Goal: Task Accomplishment & Management: Manage account settings

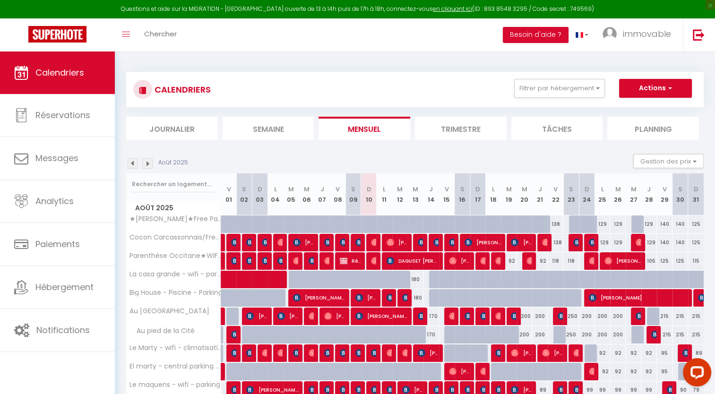
click at [600, 224] on div "129" at bounding box center [602, 223] width 16 height 17
type input "129"
type input "Lun 25 Août 2025"
type input "Mar 26 Août 2025"
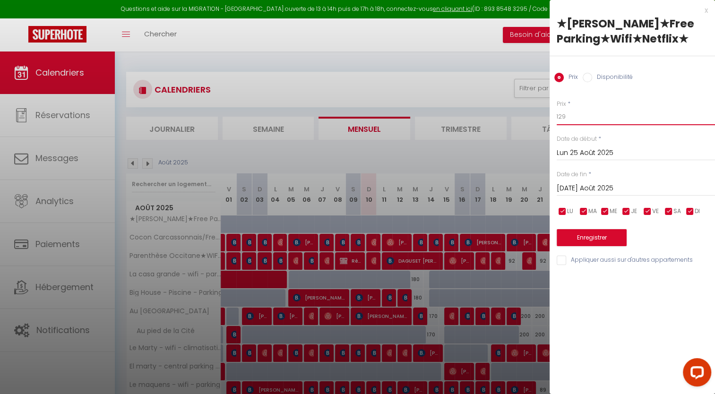
click at [586, 125] on input "129" at bounding box center [636, 116] width 158 height 17
type input "120"
click at [584, 195] on input "Mar 26 Août 2025" at bounding box center [636, 188] width 158 height 12
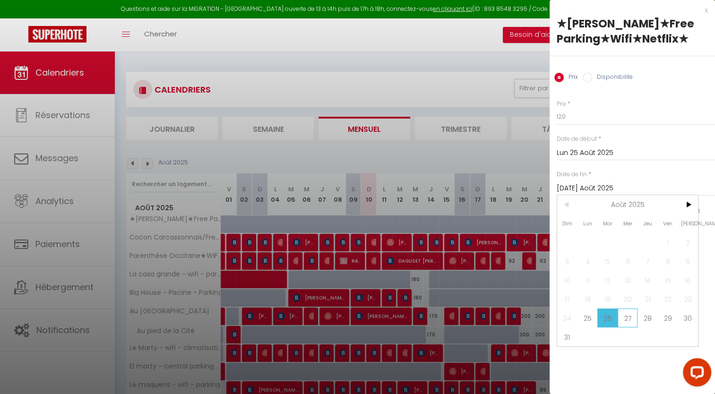
click at [632, 327] on span "27" at bounding box center [628, 318] width 20 height 19
type input "Mer 27 Août 2025"
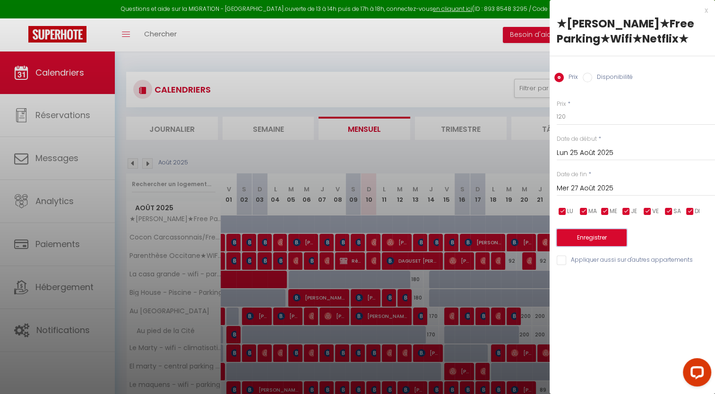
click at [573, 246] on button "Enregistrer" at bounding box center [592, 237] width 70 height 17
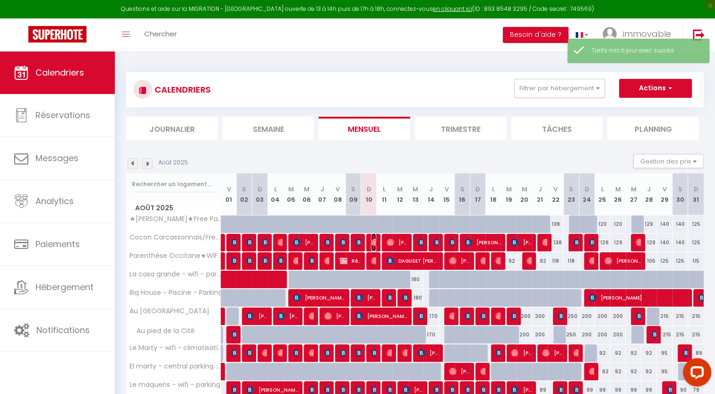
click at [373, 242] on img at bounding box center [375, 243] width 8 height 8
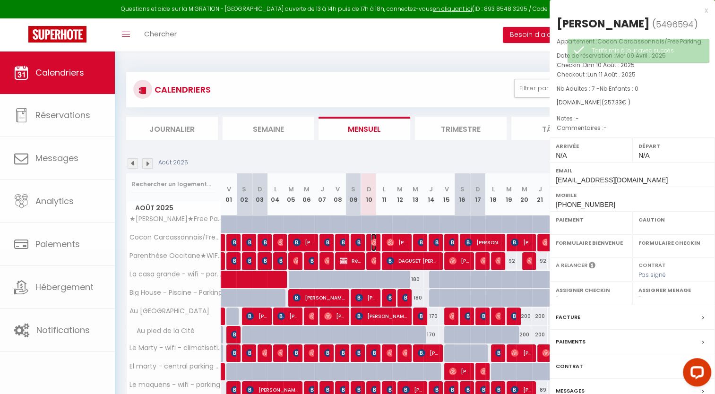
select select "OK"
select select "0"
select select "1"
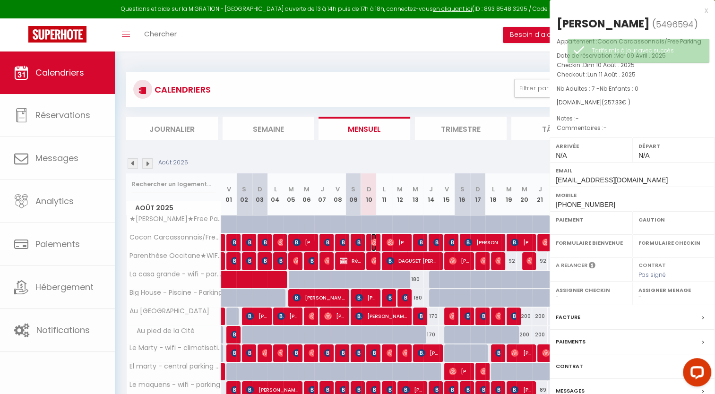
select select
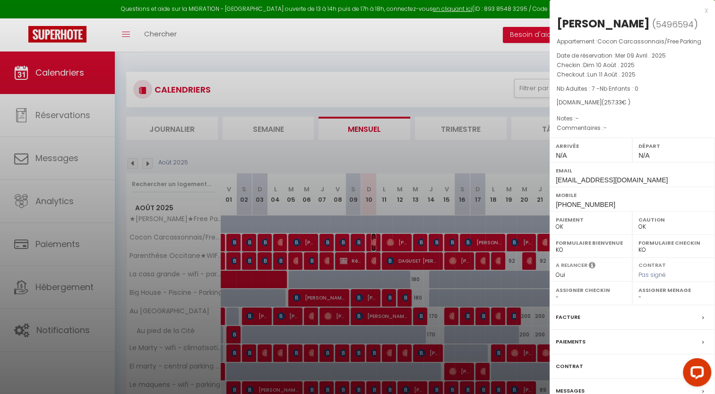
scroll to position [66, 0]
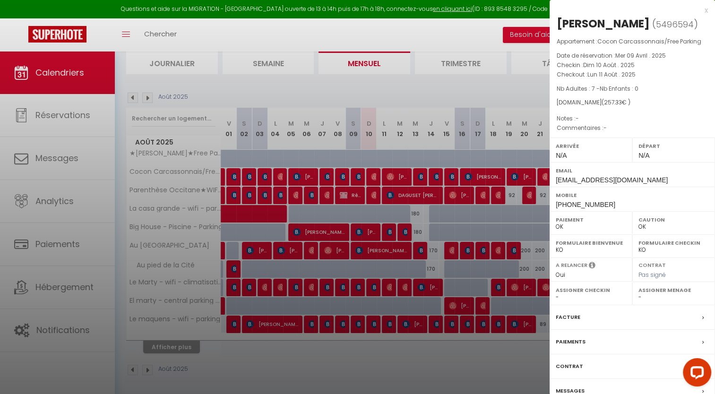
click at [705, 10] on div "x" at bounding box center [629, 10] width 158 height 11
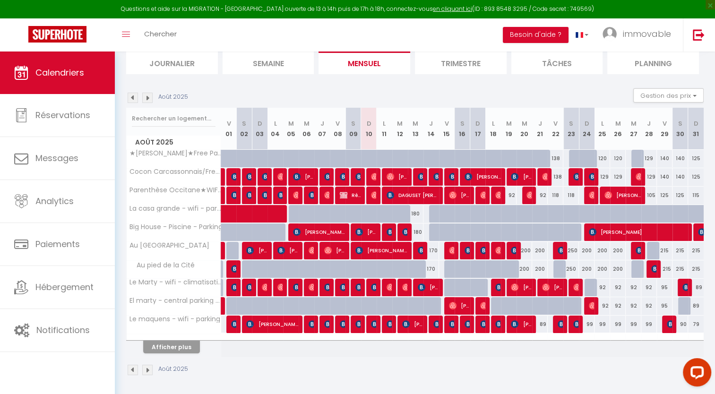
click at [603, 176] on div "129" at bounding box center [602, 176] width 16 height 17
type input "129"
type input "Lun 25 Août 2025"
type input "Mar 26 Août 2025"
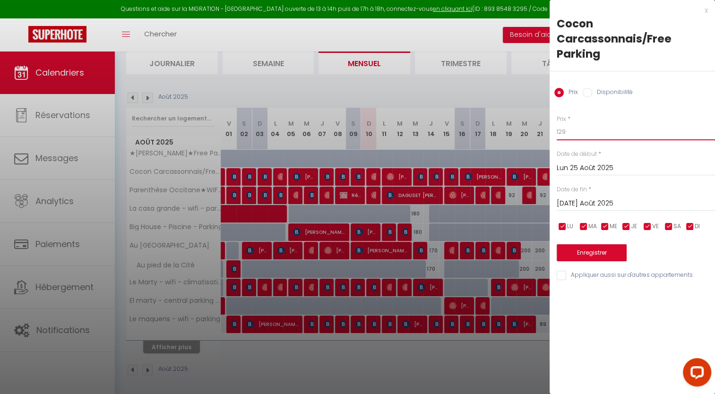
click at [578, 129] on input "129" at bounding box center [636, 131] width 158 height 17
type input "120"
click at [559, 203] on input "Mar 26 Août 2025" at bounding box center [636, 204] width 158 height 12
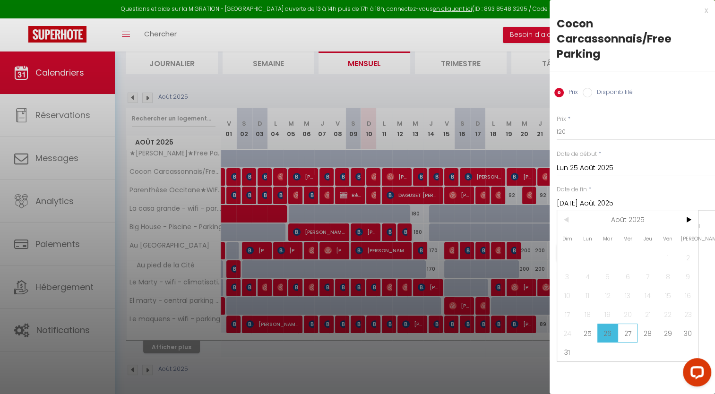
click at [629, 326] on span "27" at bounding box center [628, 333] width 20 height 19
type input "Mer 27 Août 2025"
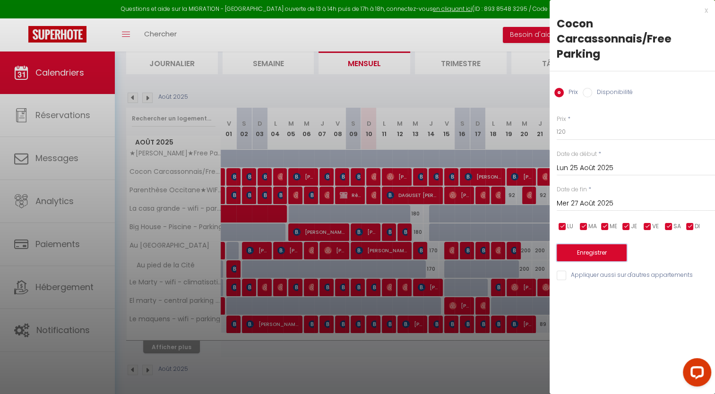
click at [592, 255] on button "Enregistrer" at bounding box center [592, 252] width 70 height 17
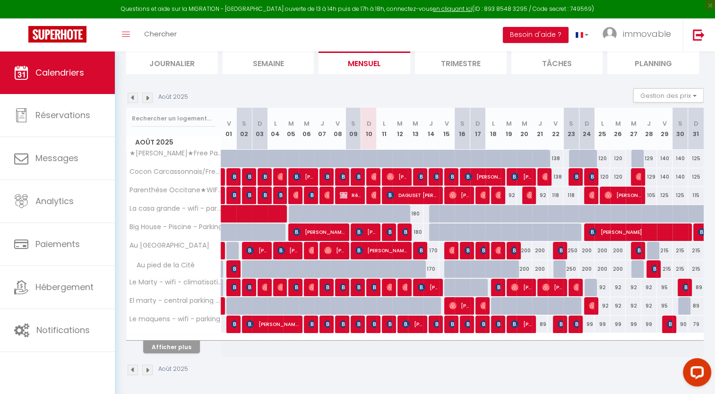
click at [417, 230] on div "180" at bounding box center [416, 232] width 16 height 17
type input "180"
type input "Mer 13 Août 2025"
type input "Jeu 14 Août 2025"
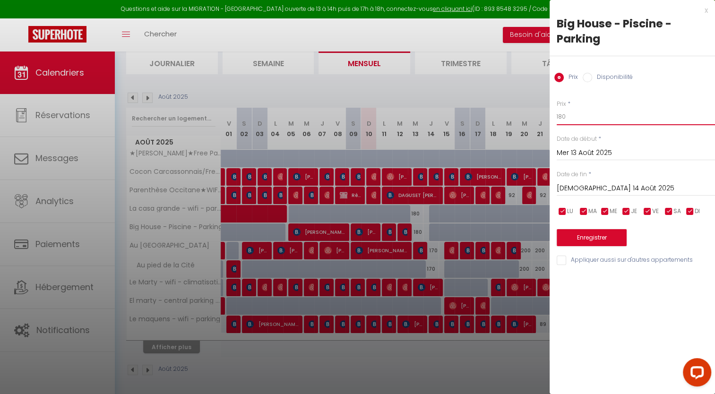
click at [569, 116] on input "180" at bounding box center [636, 116] width 158 height 17
type input "170"
click at [577, 240] on button "Enregistrer" at bounding box center [592, 237] width 70 height 17
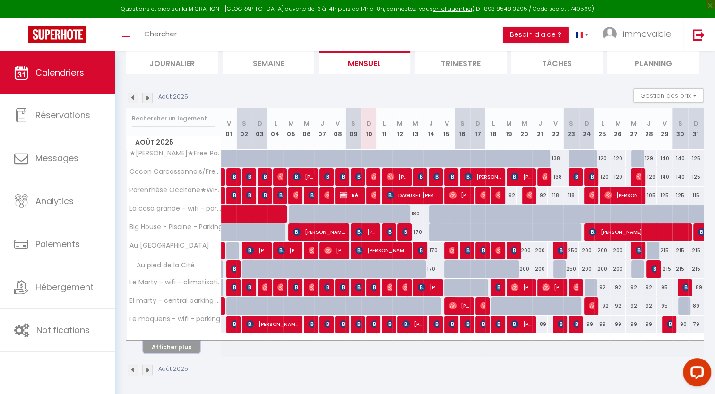
click at [183, 344] on button "Afficher plus" at bounding box center [171, 347] width 57 height 13
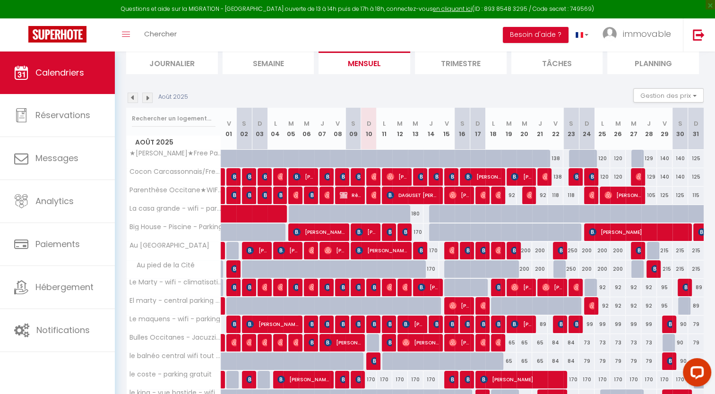
click at [543, 325] on div "89" at bounding box center [540, 324] width 16 height 17
type input "89"
type input "Jeu 21 Août 2025"
type input "Ven 22 Août 2025"
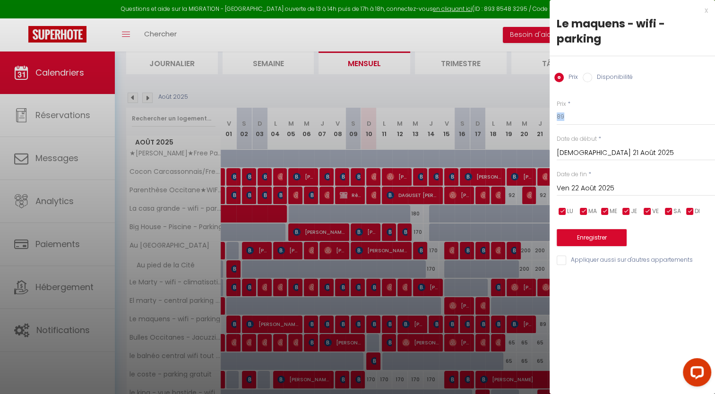
drag, startPoint x: 578, startPoint y: 126, endPoint x: 573, endPoint y: 115, distance: 11.9
click at [573, 115] on div "Prix * 89 Statut * Disponible Indisponible Date de début * Jeu 21 Août 2025 < A…" at bounding box center [632, 177] width 165 height 179
click at [573, 115] on input "89" at bounding box center [636, 116] width 158 height 17
type input "85"
click at [592, 239] on button "Enregistrer" at bounding box center [592, 237] width 70 height 17
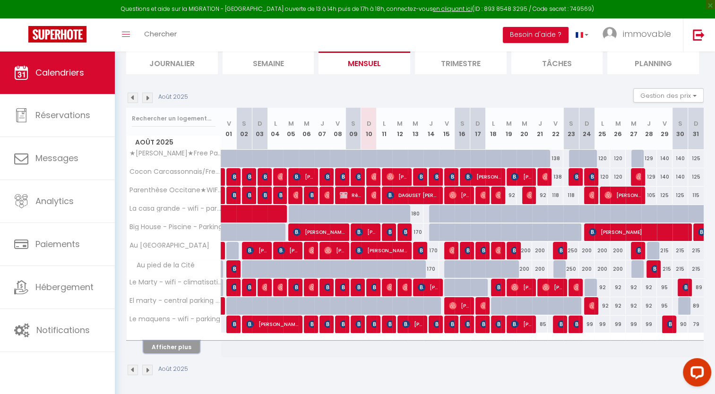
click at [166, 346] on button "Afficher plus" at bounding box center [171, 347] width 57 height 13
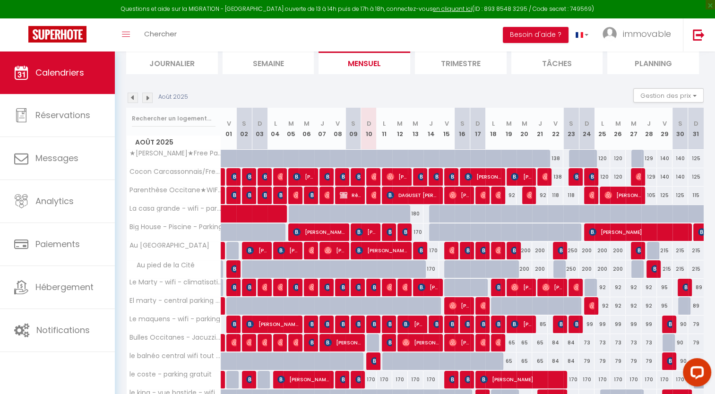
click at [590, 324] on div "99" at bounding box center [587, 324] width 16 height 17
type input "99"
type input "Dim 24 Août 2025"
type input "Lun 25 Août 2025"
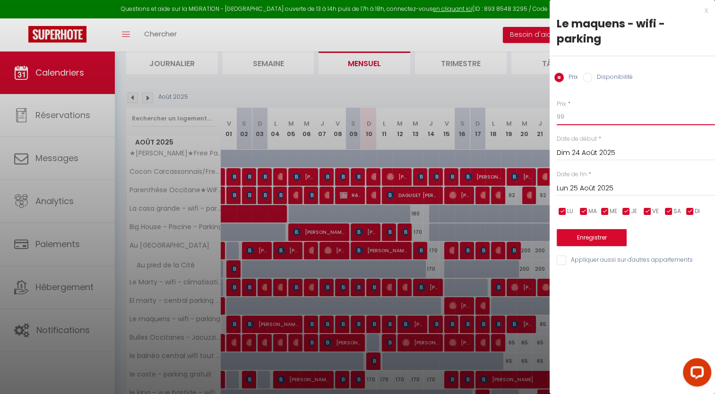
click at [568, 120] on input "99" at bounding box center [636, 116] width 158 height 17
type input "92"
click at [574, 190] on input "Lun 25 Août 2025" at bounding box center [636, 188] width 158 height 12
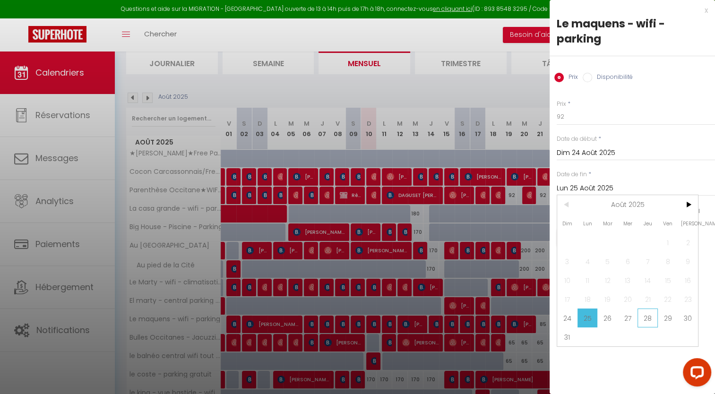
click at [645, 318] on span "28" at bounding box center [647, 318] width 20 height 19
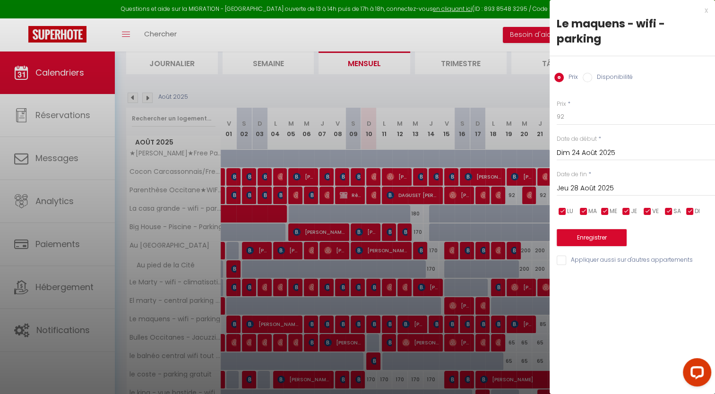
click at [593, 190] on input "Jeu 28 Août 2025" at bounding box center [636, 188] width 158 height 12
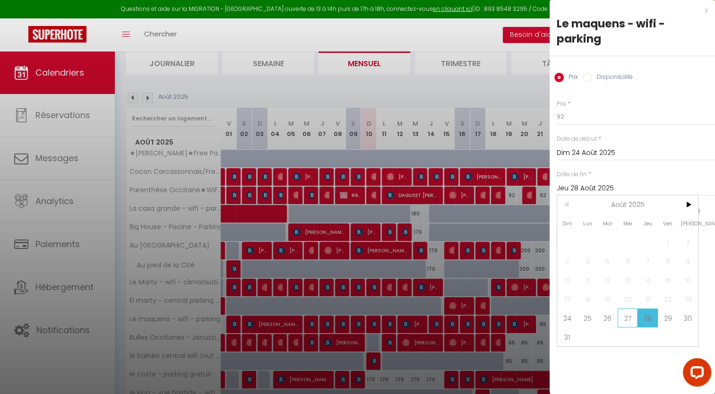
click at [625, 318] on span "27" at bounding box center [628, 318] width 20 height 19
type input "Mer 27 Août 2025"
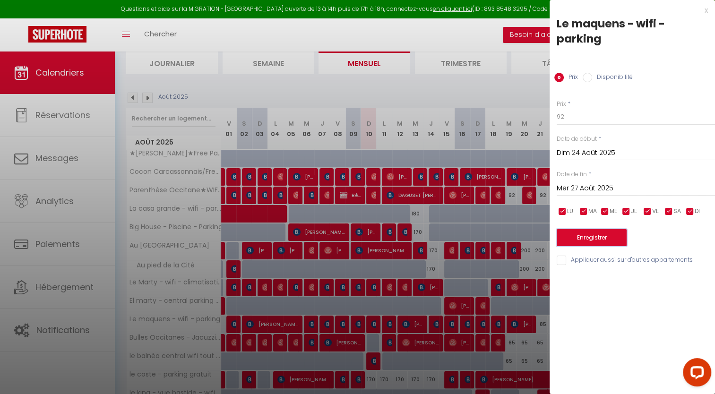
click at [583, 232] on button "Enregistrer" at bounding box center [592, 237] width 70 height 17
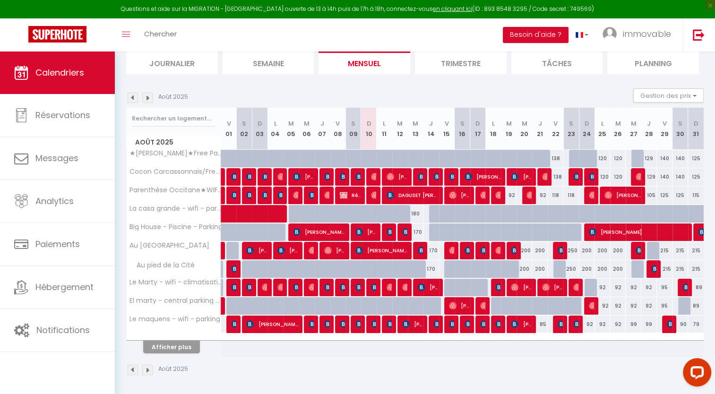
click at [555, 156] on div "138" at bounding box center [556, 158] width 16 height 17
type input "138"
type input "Ven 22 Août 2025"
type input "Sam 23 Août 2025"
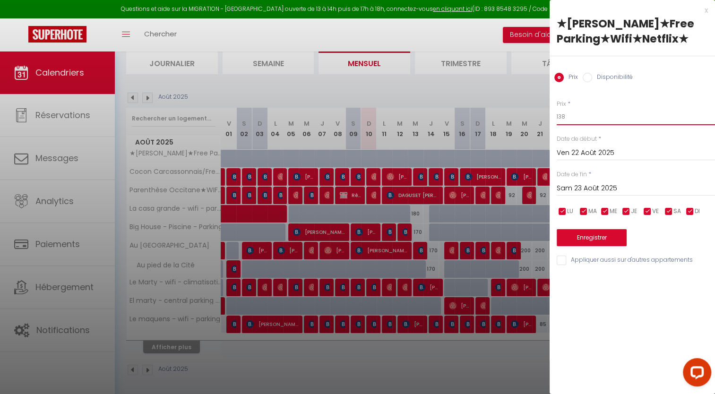
click at [568, 125] on input "138" at bounding box center [636, 116] width 158 height 17
type input "132"
click at [578, 246] on button "Enregistrer" at bounding box center [592, 237] width 70 height 17
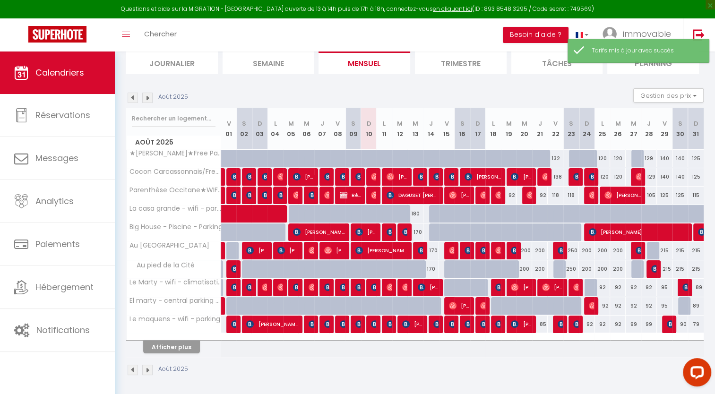
click at [556, 177] on div "138" at bounding box center [556, 176] width 16 height 17
type input "138"
type input "Ven 22 Août 2025"
type input "Sam 23 Août 2025"
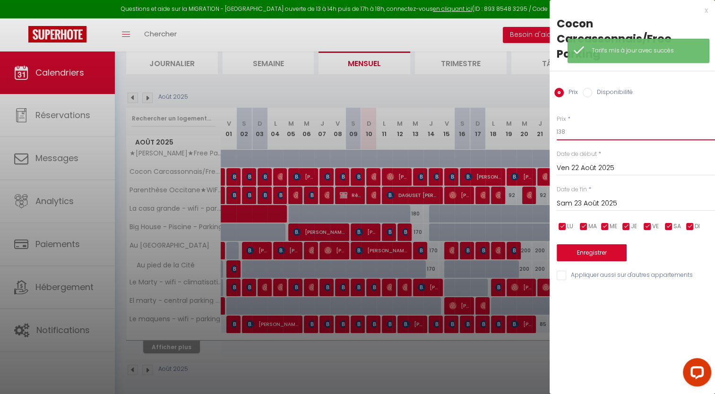
click at [568, 131] on input "138" at bounding box center [636, 131] width 158 height 17
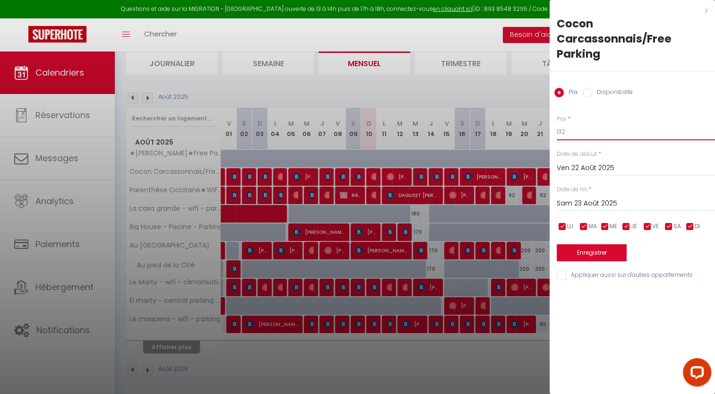
type input "132"
click at [593, 260] on button "Enregistrer" at bounding box center [592, 252] width 70 height 17
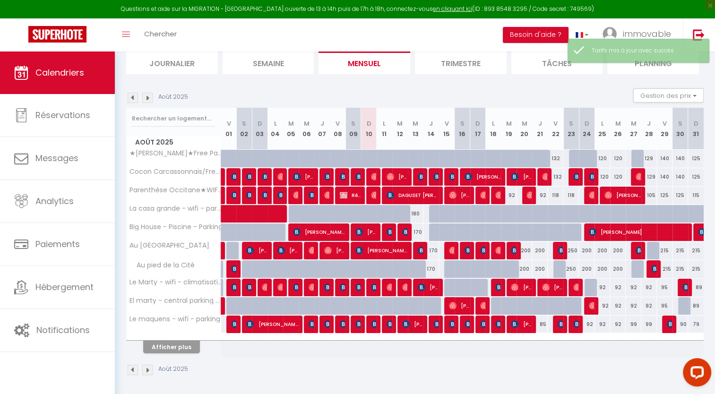
click at [648, 158] on div "129" at bounding box center [649, 158] width 16 height 17
type input "129"
type input "Jeu 28 Août 2025"
type input "Ven 29 Août 2025"
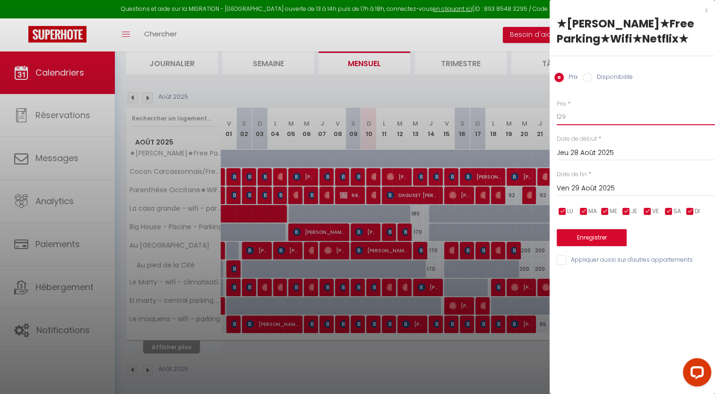
click at [623, 125] on input "129" at bounding box center [636, 116] width 158 height 17
type input "124"
click at [607, 246] on button "Enregistrer" at bounding box center [592, 237] width 70 height 17
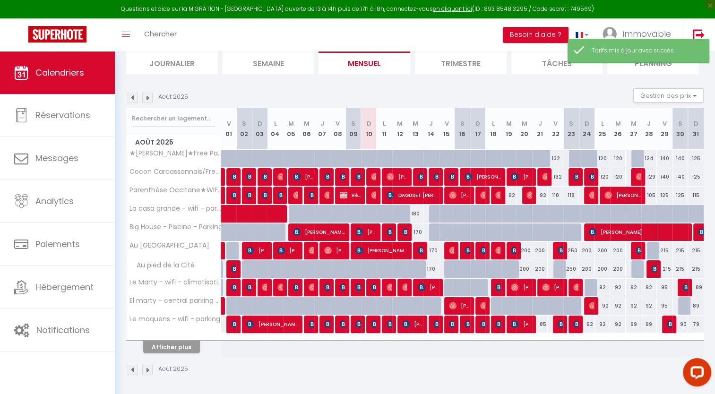
click at [649, 175] on div "129" at bounding box center [649, 176] width 16 height 17
type input "129"
type input "Jeu 28 Août 2025"
type input "Ven 29 Août 2025"
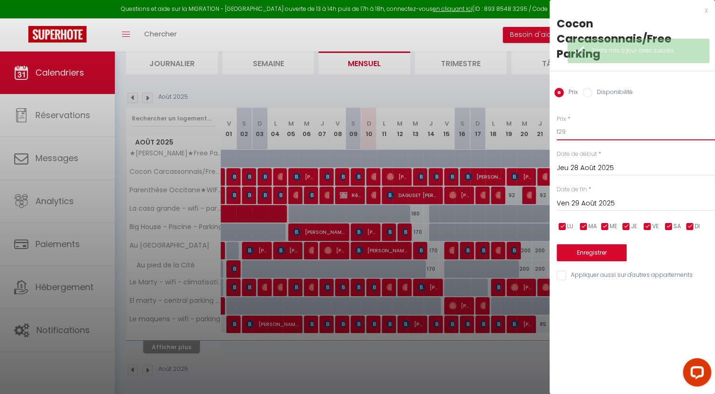
click at [590, 133] on input "129" at bounding box center [636, 131] width 158 height 17
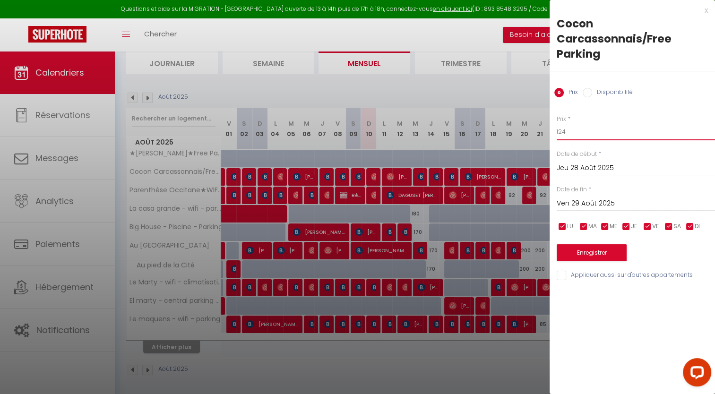
type input "124"
click at [589, 258] on button "Enregistrer" at bounding box center [592, 252] width 70 height 17
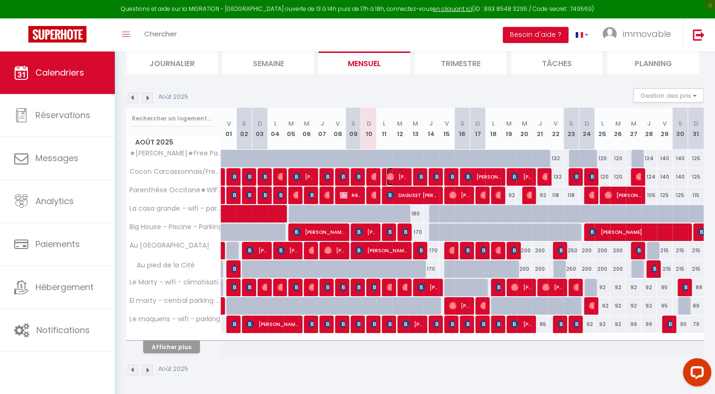
click at [394, 174] on span "[PERSON_NAME]" at bounding box center [397, 177] width 21 height 18
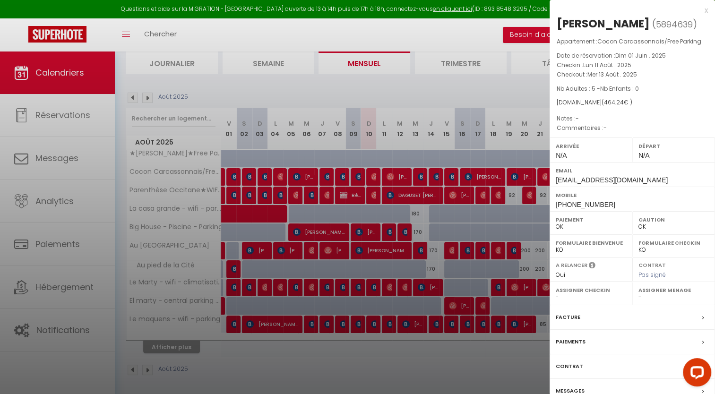
click at [705, 9] on div "x" at bounding box center [629, 10] width 158 height 11
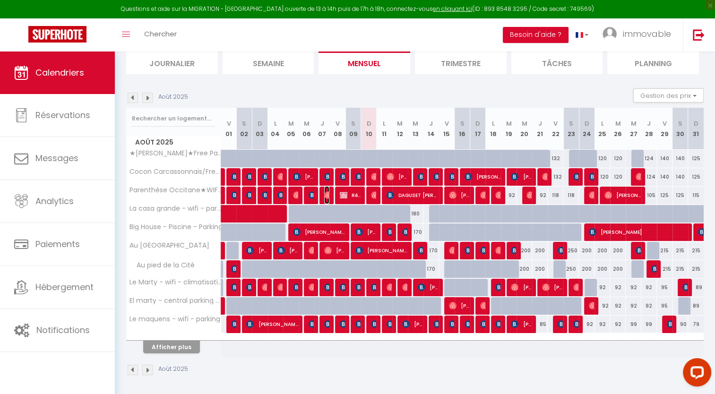
click at [327, 194] on img at bounding box center [328, 195] width 8 height 8
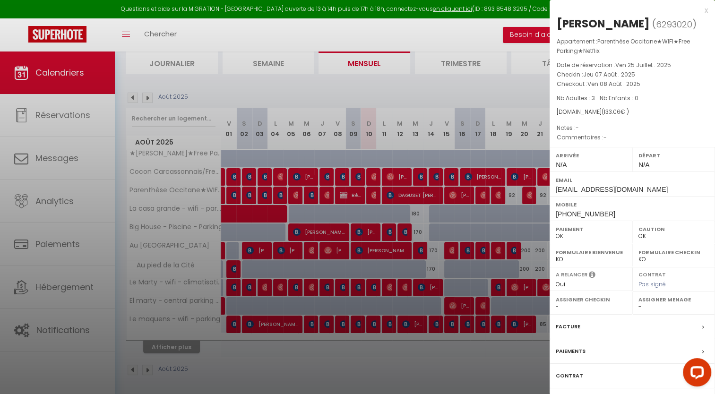
click at [706, 12] on div "x" at bounding box center [629, 10] width 158 height 11
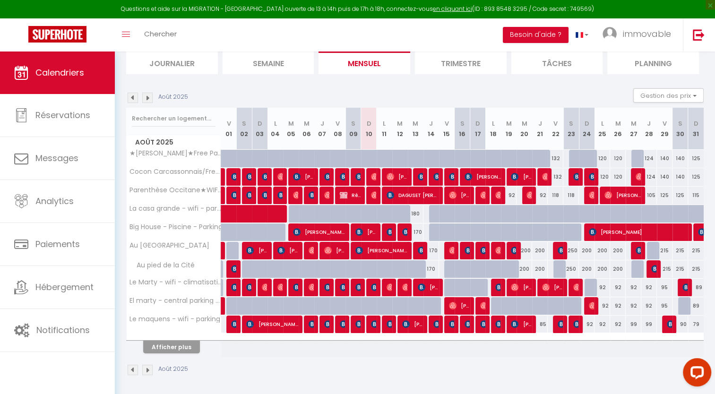
click at [376, 192] on div at bounding box center [373, 196] width 16 height 18
click at [372, 195] on img at bounding box center [375, 195] width 8 height 8
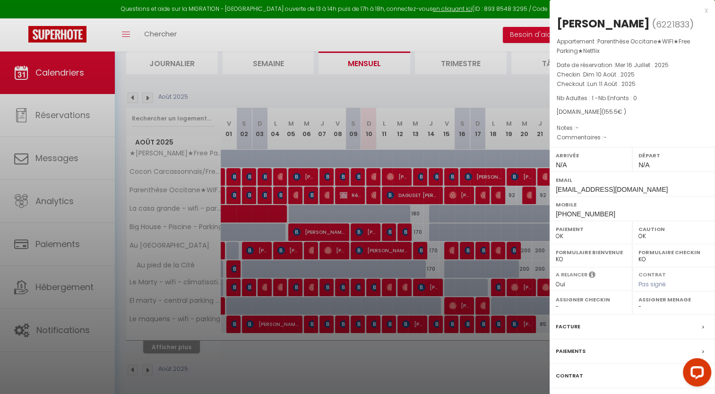
click at [705, 9] on div "x" at bounding box center [629, 10] width 158 height 11
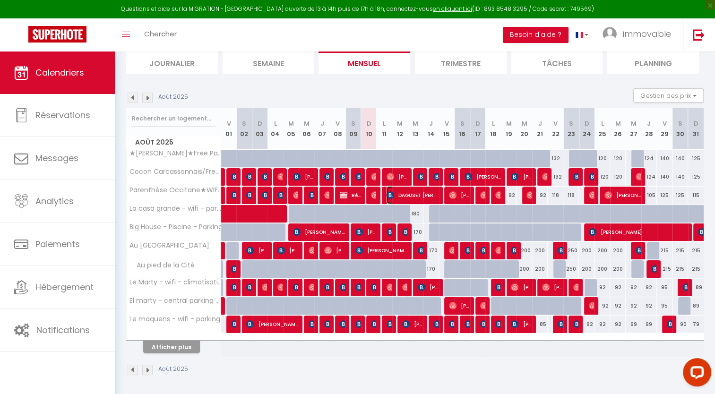
click at [410, 192] on span "DAGUSET [PERSON_NAME]" at bounding box center [413, 195] width 52 height 18
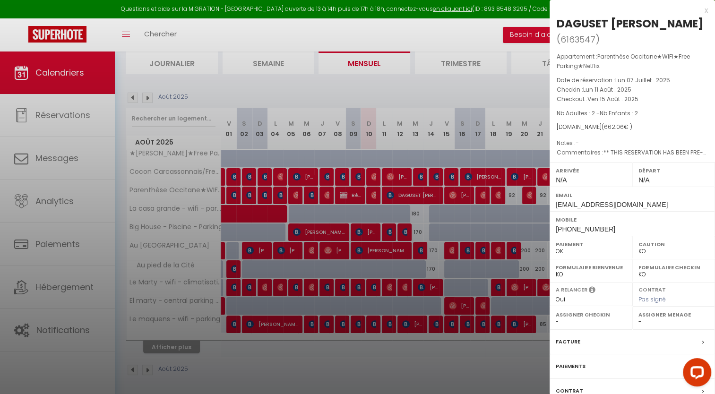
click at [706, 10] on div "x" at bounding box center [629, 10] width 158 height 11
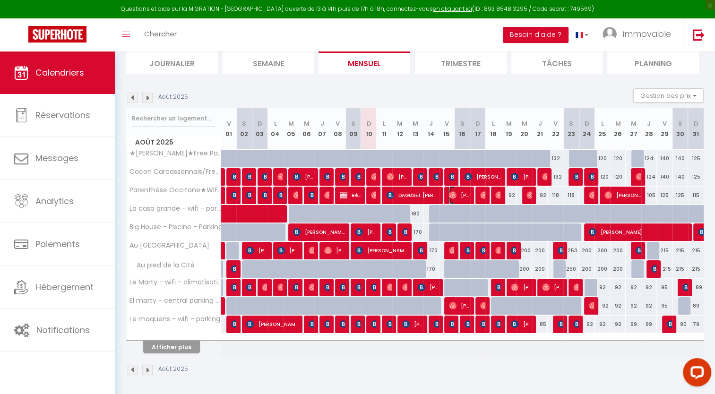
click at [456, 197] on img at bounding box center [453, 195] width 8 height 8
select select "OK"
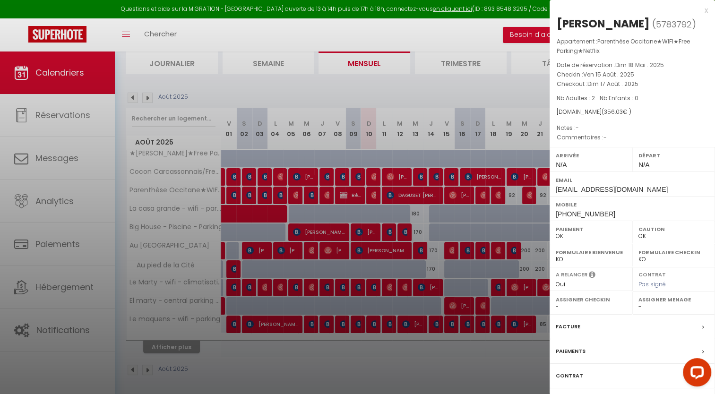
click at [705, 11] on div "x" at bounding box center [629, 10] width 158 height 11
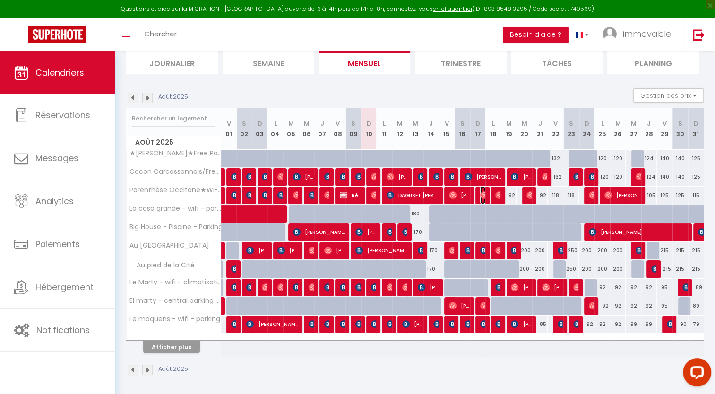
click at [480, 194] on img at bounding box center [484, 195] width 8 height 8
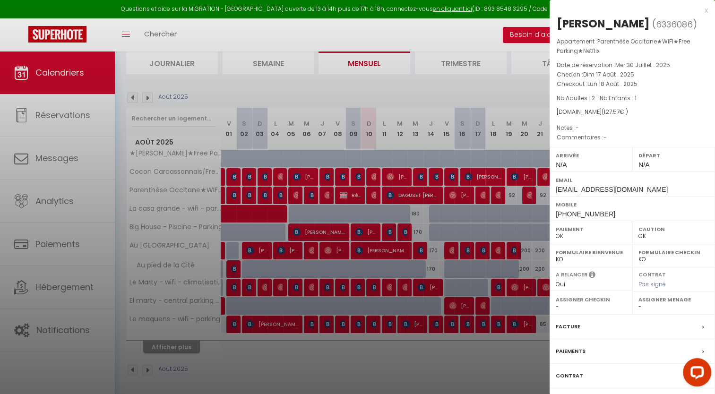
click at [706, 11] on div "x" at bounding box center [629, 10] width 158 height 11
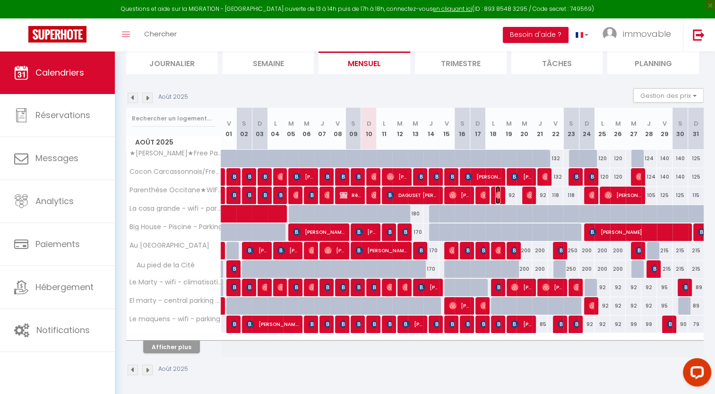
click at [499, 194] on img at bounding box center [499, 195] width 8 height 8
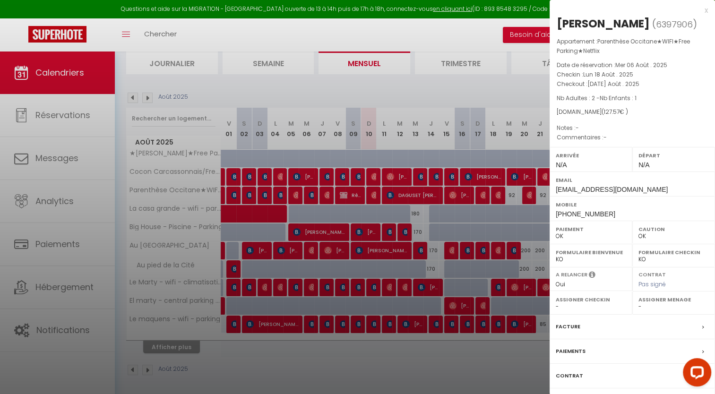
click at [705, 9] on div "x" at bounding box center [629, 10] width 158 height 11
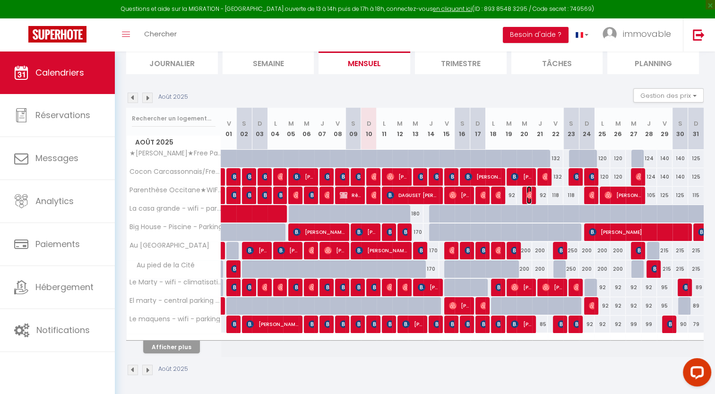
click at [526, 194] on img at bounding box center [530, 195] width 8 height 8
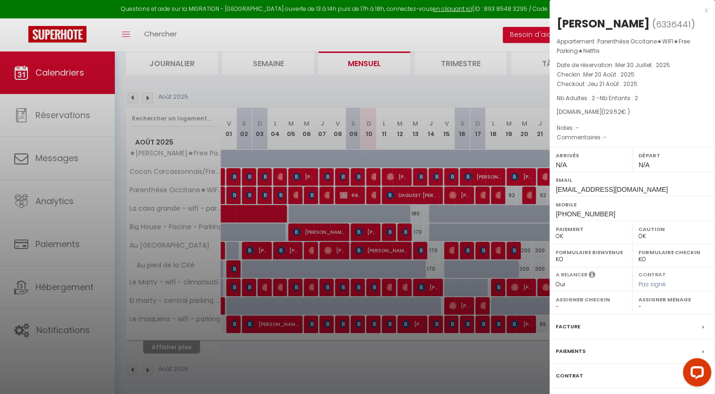
click at [706, 9] on div "x" at bounding box center [629, 10] width 158 height 11
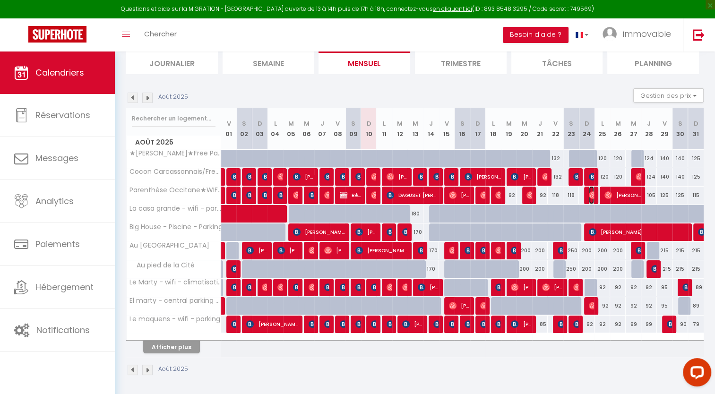
click at [591, 196] on img at bounding box center [593, 195] width 8 height 8
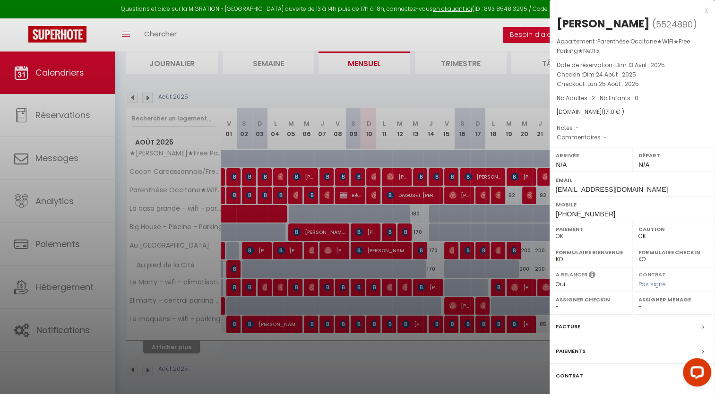
click at [706, 12] on div "x" at bounding box center [629, 10] width 158 height 11
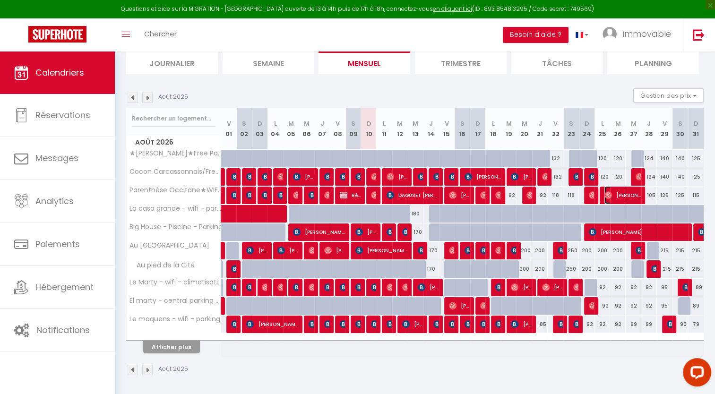
click at [616, 196] on span "[PERSON_NAME]" at bounding box center [622, 195] width 36 height 18
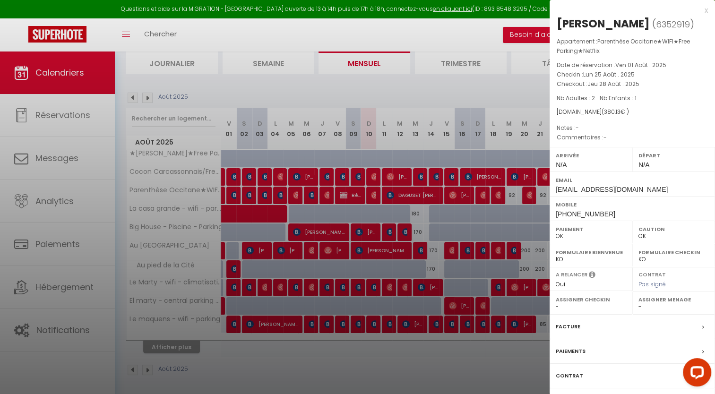
click at [705, 10] on div "x" at bounding box center [629, 10] width 158 height 11
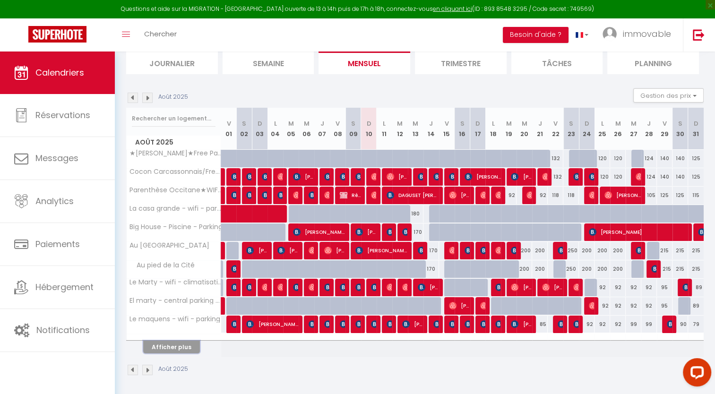
click at [173, 349] on button "Afficher plus" at bounding box center [171, 347] width 57 height 13
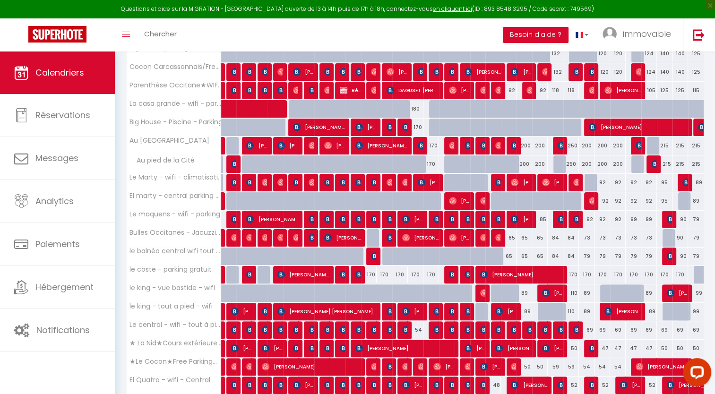
scroll to position [188, 0]
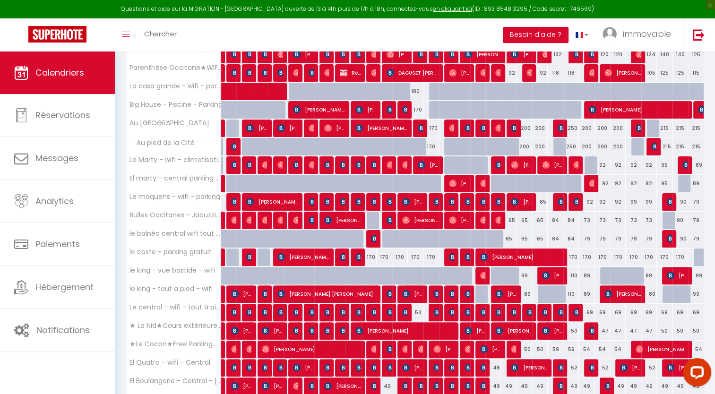
click at [420, 313] on div "54" at bounding box center [416, 312] width 16 height 17
type input "54"
type input "Mer 13 Août 2025"
type input "Jeu 14 Août 2025"
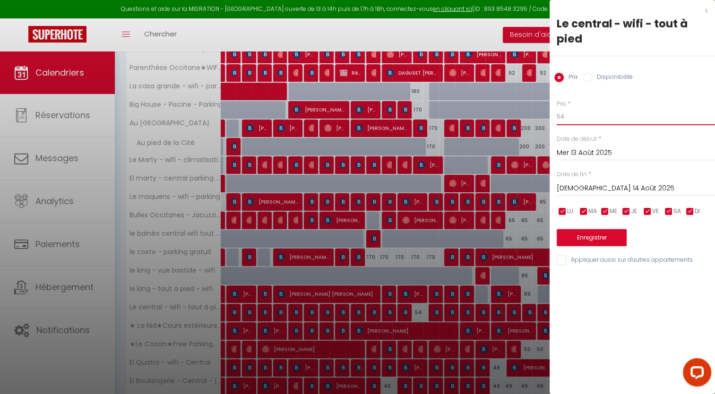
click at [564, 116] on input "54" at bounding box center [636, 116] width 158 height 17
type input "50"
click at [579, 243] on button "Enregistrer" at bounding box center [592, 237] width 70 height 17
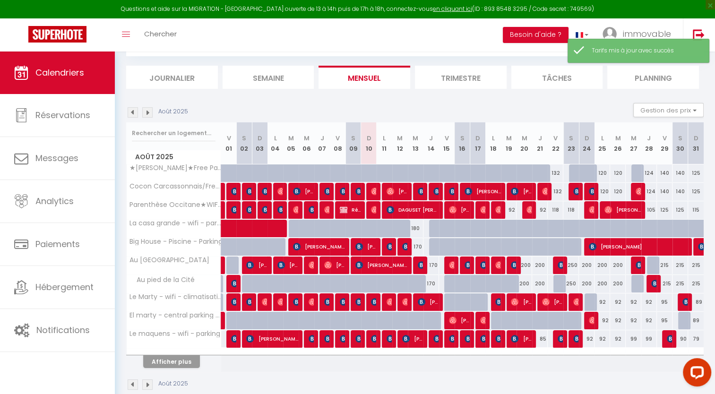
scroll to position [66, 0]
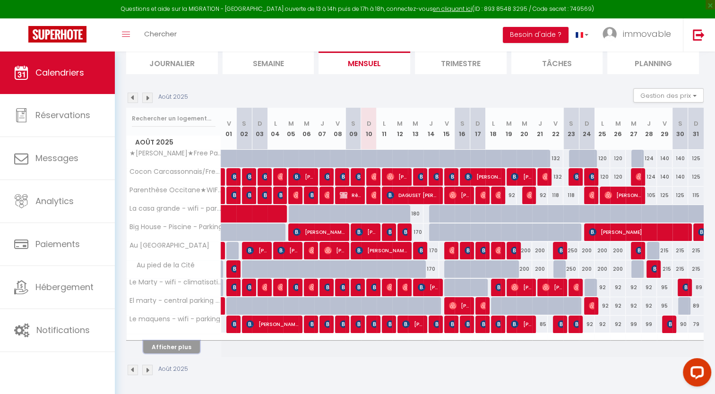
click at [179, 341] on button "Afficher plus" at bounding box center [171, 347] width 57 height 13
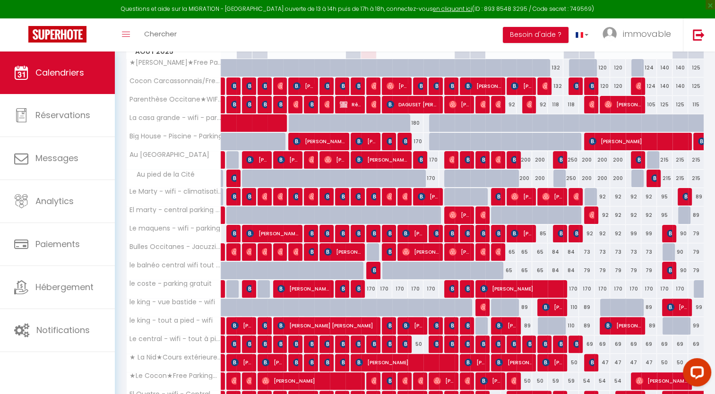
scroll to position [203, 0]
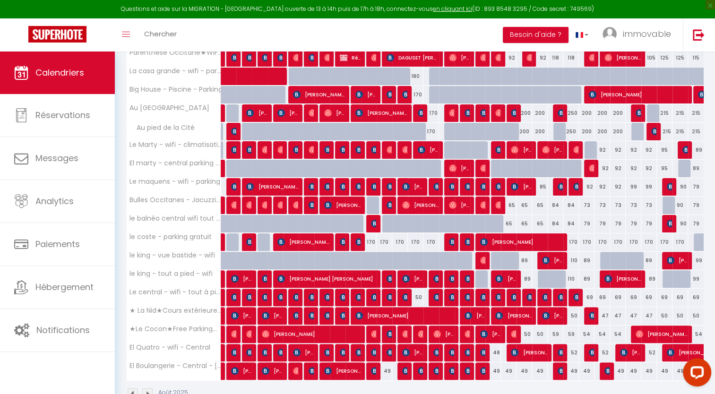
click at [386, 368] on div "49" at bounding box center [385, 370] width 16 height 17
type input "49"
type input "Lun 11 Août 2025"
type input "Mar 12 Août 2025"
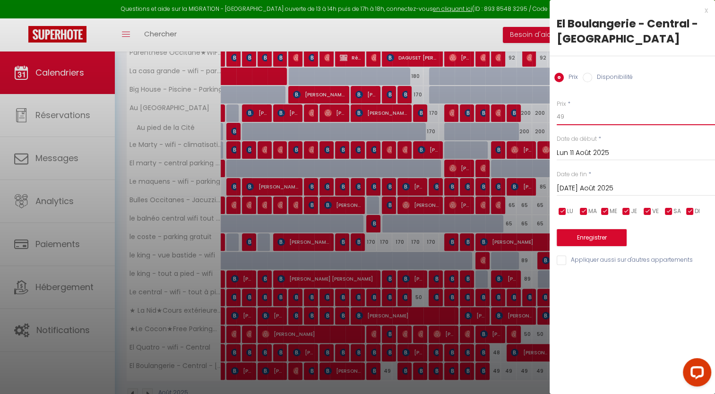
click at [572, 120] on input "49" at bounding box center [636, 116] width 158 height 17
type input "4"
type input "34"
click at [585, 236] on button "Enregistrer" at bounding box center [592, 237] width 70 height 17
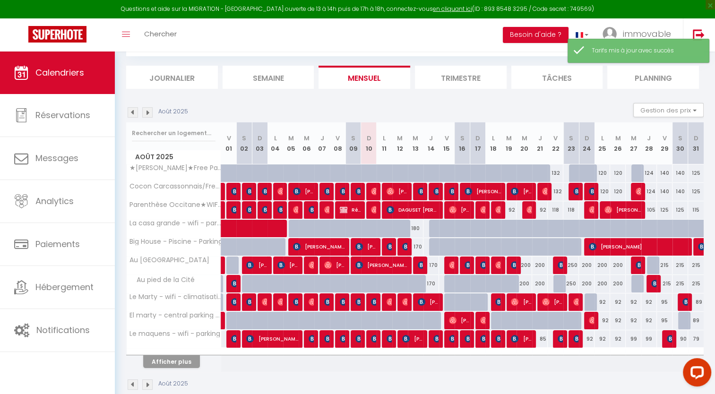
scroll to position [66, 0]
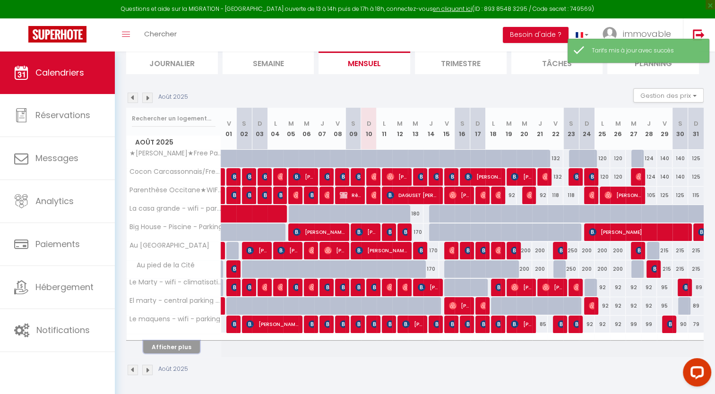
click at [189, 349] on button "Afficher plus" at bounding box center [171, 347] width 57 height 13
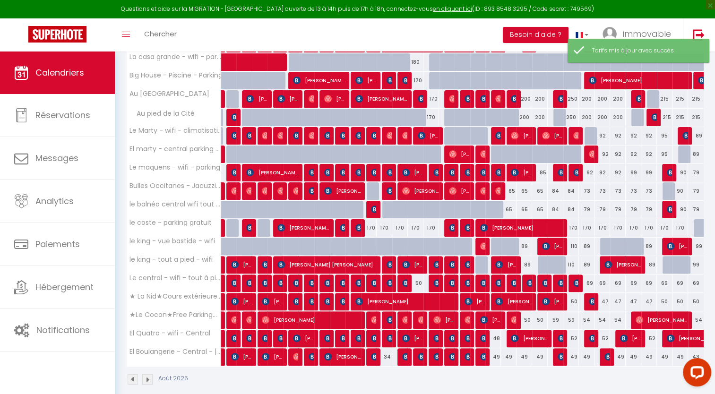
scroll to position [226, 0]
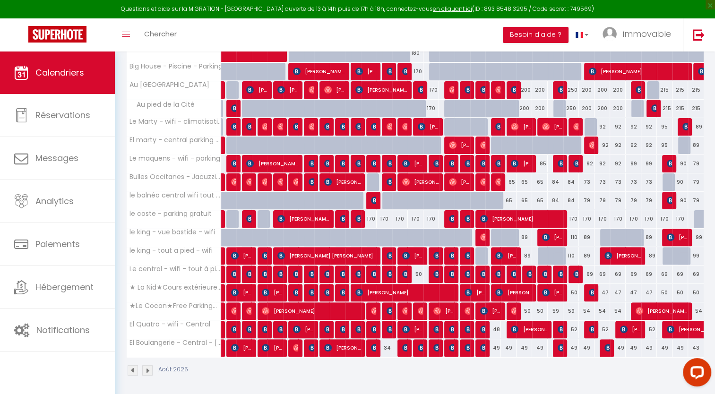
click at [496, 345] on div "49" at bounding box center [493, 347] width 16 height 17
type input "49"
type input "Lun 18 Août 2025"
type input "Mar 19 Août 2025"
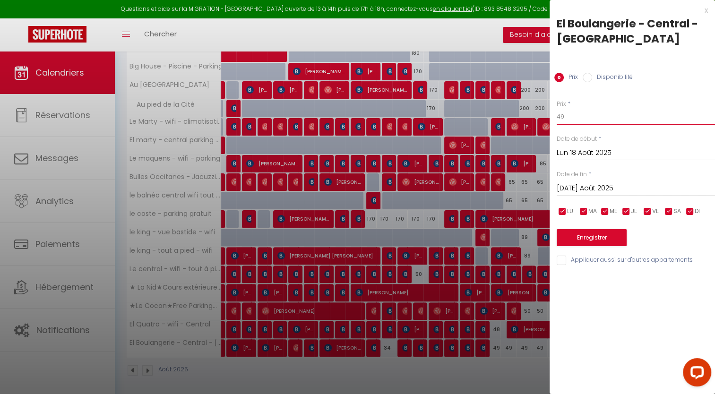
click at [580, 113] on input "49" at bounding box center [636, 116] width 158 height 17
type input "43"
click at [588, 190] on input "Mar 19 Août 2025" at bounding box center [636, 188] width 158 height 12
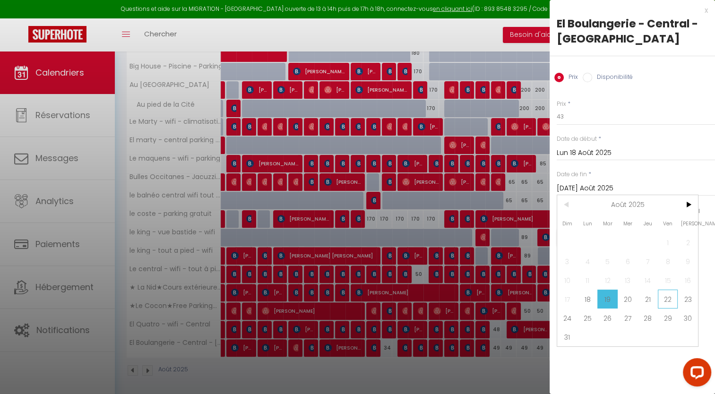
click at [670, 296] on span "22" at bounding box center [668, 299] width 20 height 19
type input "Ven 22 Août 2025"
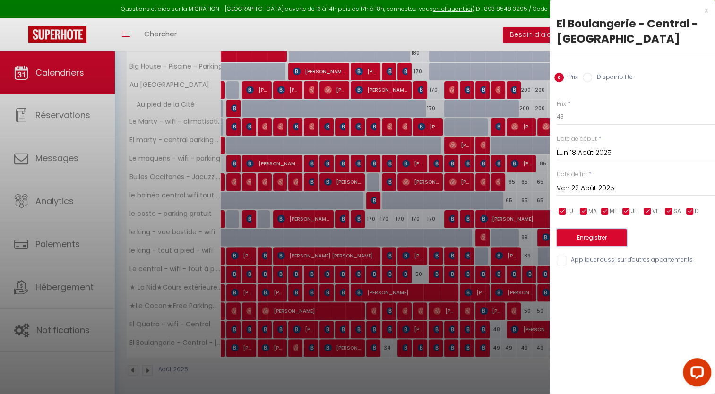
click at [611, 242] on button "Enregistrer" at bounding box center [592, 237] width 70 height 17
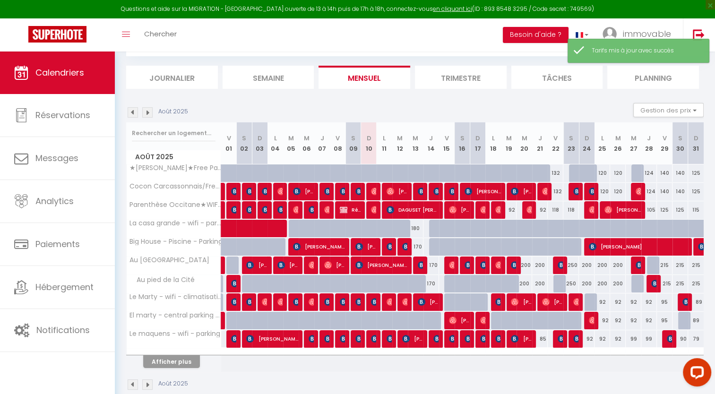
scroll to position [66, 0]
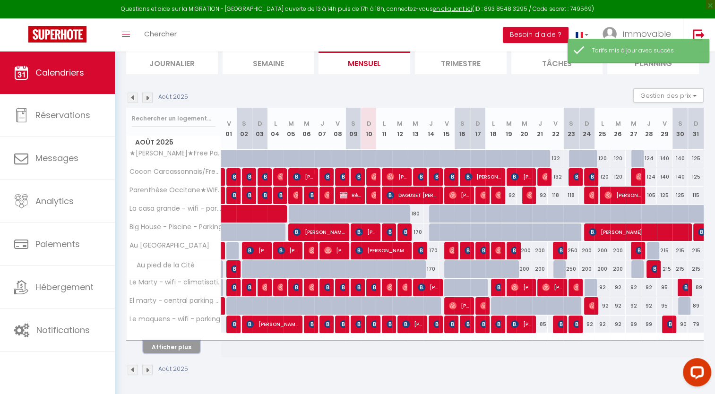
click at [184, 349] on button "Afficher plus" at bounding box center [171, 347] width 57 height 13
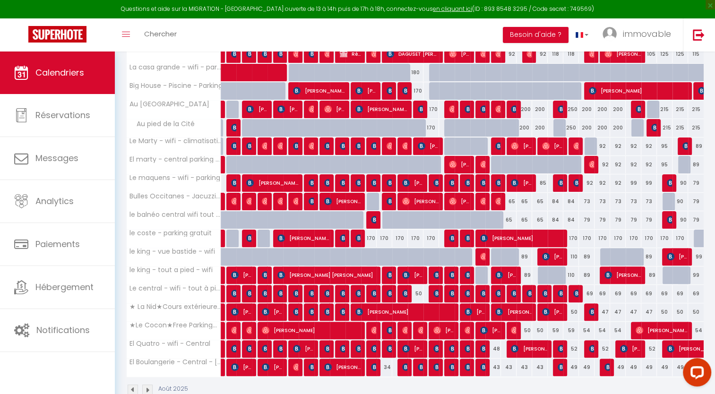
scroll to position [226, 0]
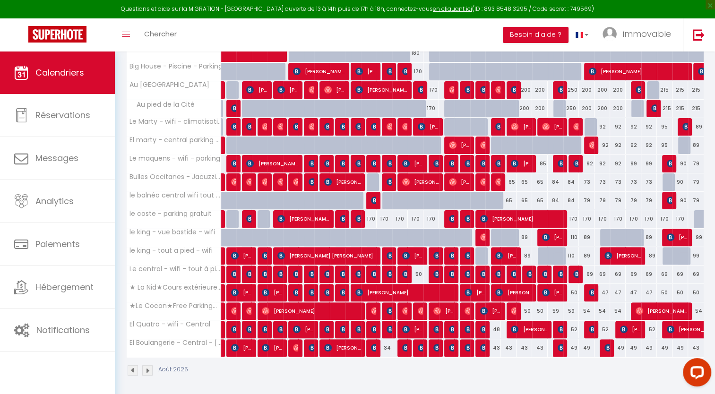
click at [497, 329] on div "48" at bounding box center [493, 329] width 16 height 17
type input "48"
type input "Lun 18 Août 2025"
type input "Mar 19 Août 2025"
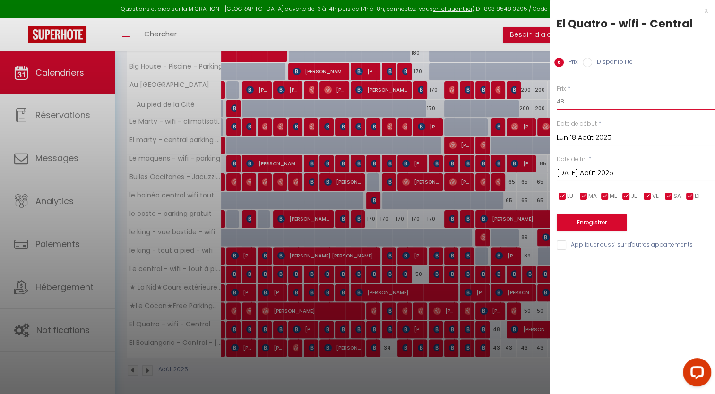
click at [573, 95] on input "48" at bounding box center [636, 101] width 158 height 17
type input "44"
click at [579, 224] on button "Enregistrer" at bounding box center [592, 222] width 70 height 17
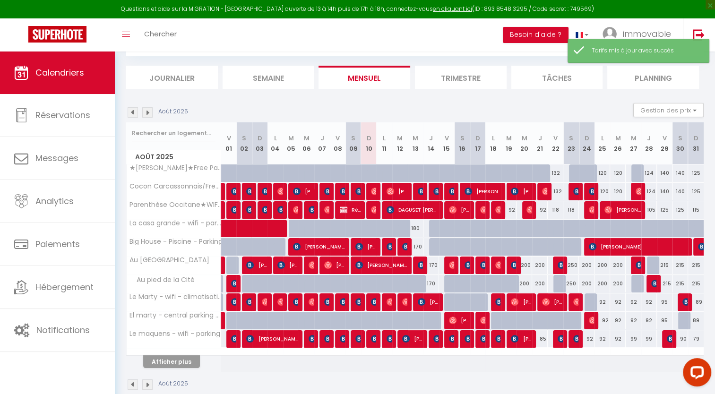
scroll to position [66, 0]
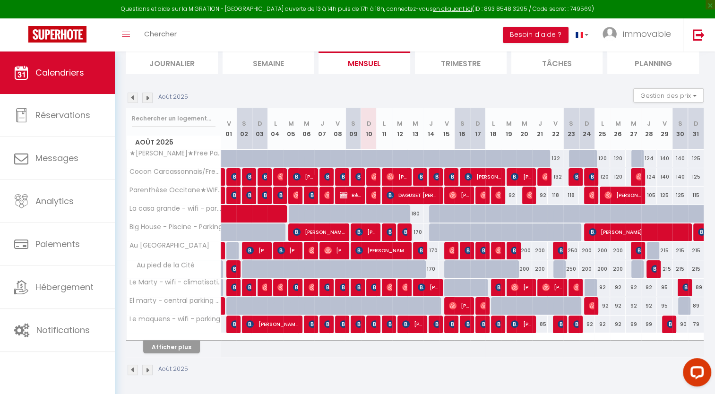
click at [455, 69] on li "Trimestre" at bounding box center [461, 62] width 92 height 23
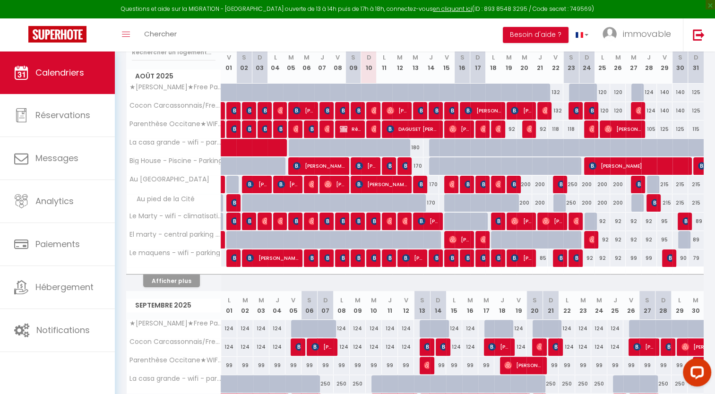
scroll to position [119, 0]
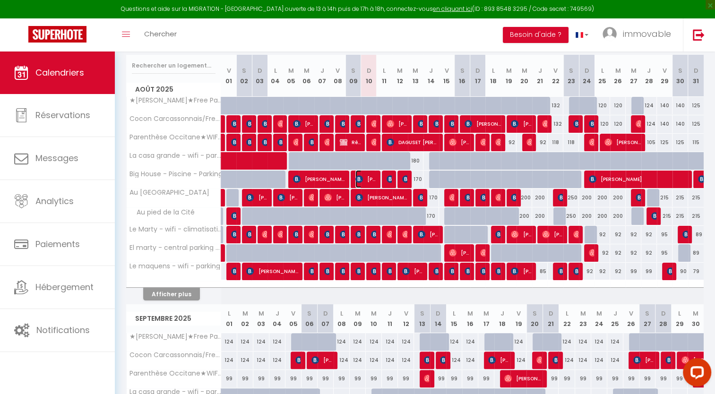
click at [362, 182] on span "[PERSON_NAME]" at bounding box center [365, 179] width 21 height 18
select select "KO"
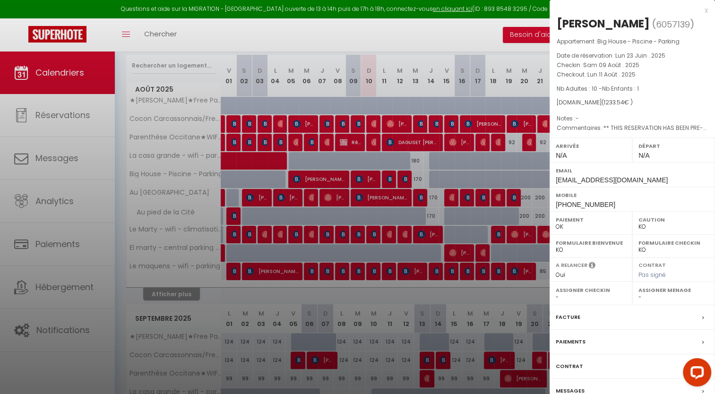
click at [708, 9] on div "x Sandrine morin ( 6057139 ) Appartement : Big House - Piscine - Parking Date d…" at bounding box center [632, 220] width 165 height 440
click at [705, 12] on div "x" at bounding box center [629, 10] width 158 height 11
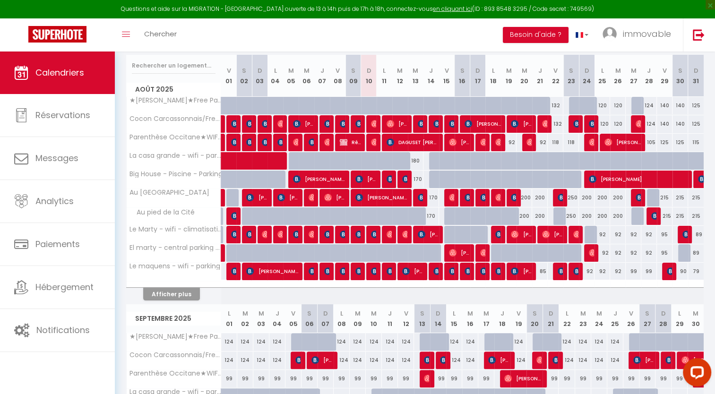
scroll to position [107, 0]
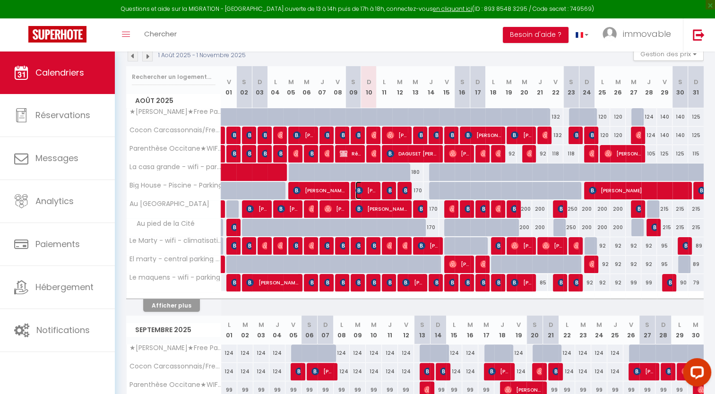
click at [365, 190] on span "[PERSON_NAME]" at bounding box center [365, 190] width 21 height 18
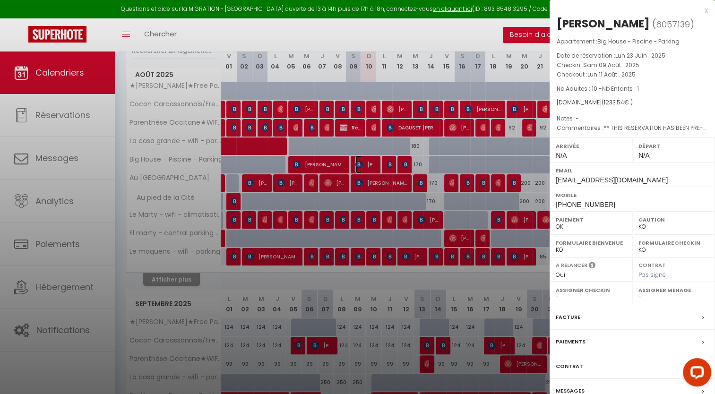
scroll to position [211, 0]
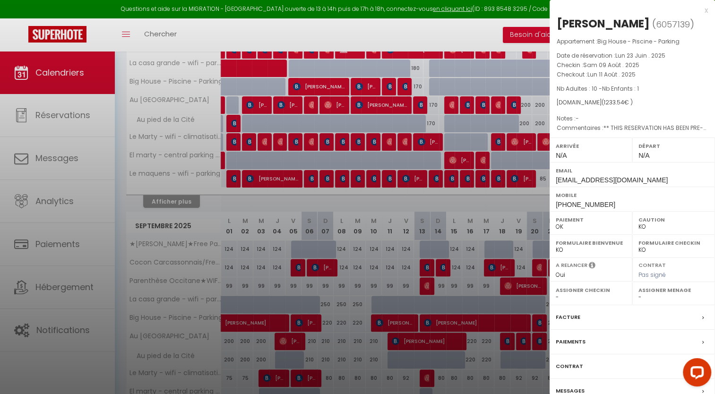
click at [594, 389] on div "Messages" at bounding box center [632, 391] width 165 height 25
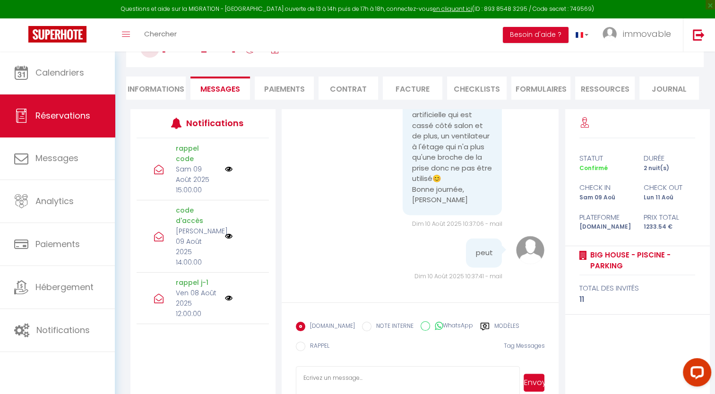
scroll to position [129, 0]
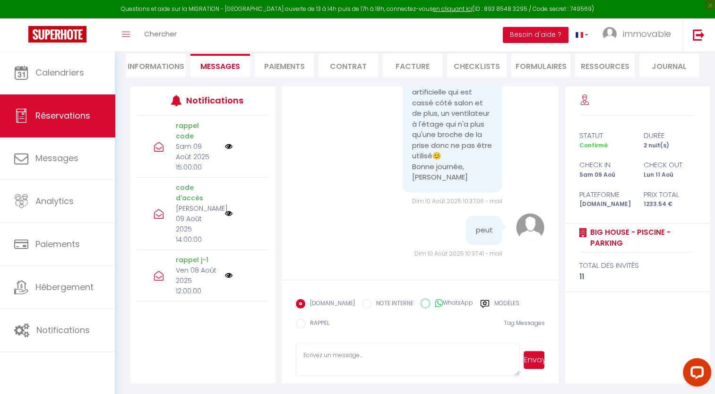
click at [365, 361] on textarea at bounding box center [408, 360] width 224 height 33
type textarea "mince on ne me la pas fait remonter désolé pour cela, est ce que vous voulez qu…"
click at [526, 363] on button "Envoyer" at bounding box center [534, 360] width 21 height 18
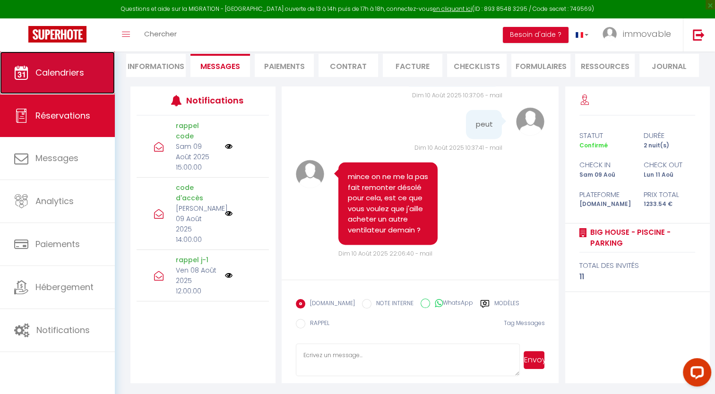
click at [57, 67] on span "Calendriers" at bounding box center [59, 73] width 49 height 12
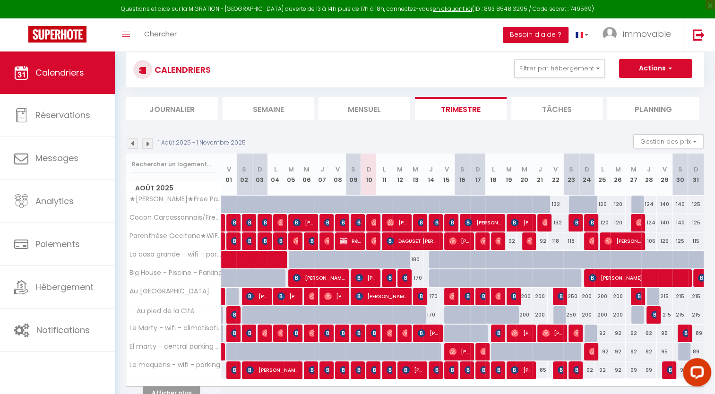
scroll to position [96, 0]
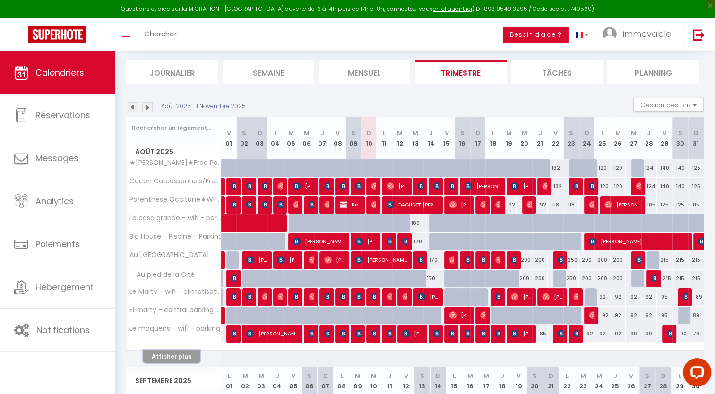
click at [180, 358] on button "Afficher plus" at bounding box center [171, 356] width 57 height 13
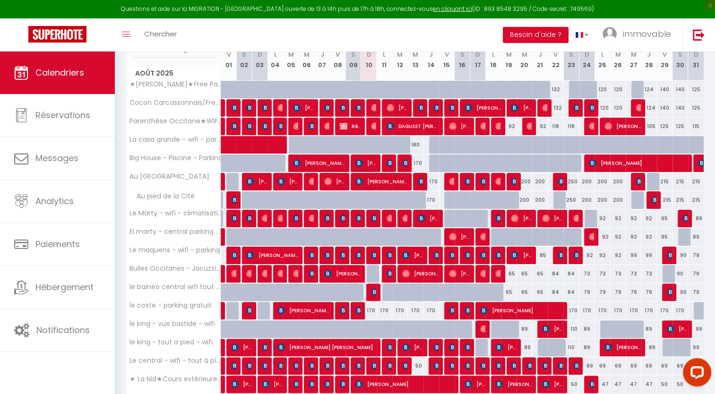
scroll to position [168, 0]
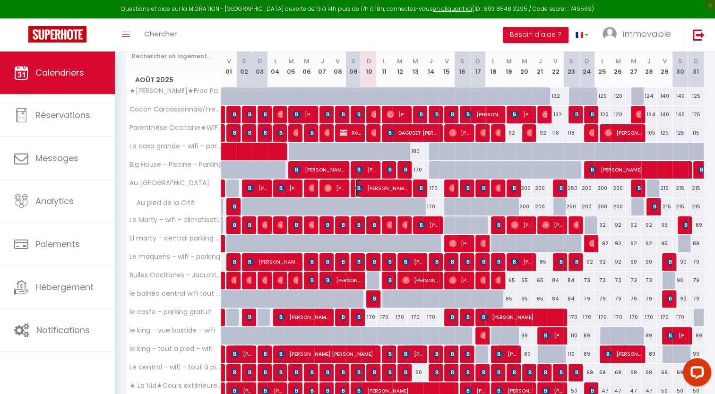
click at [369, 187] on span "[PERSON_NAME]" at bounding box center [381, 188] width 52 height 18
select select "OK"
select select "KO"
select select "0"
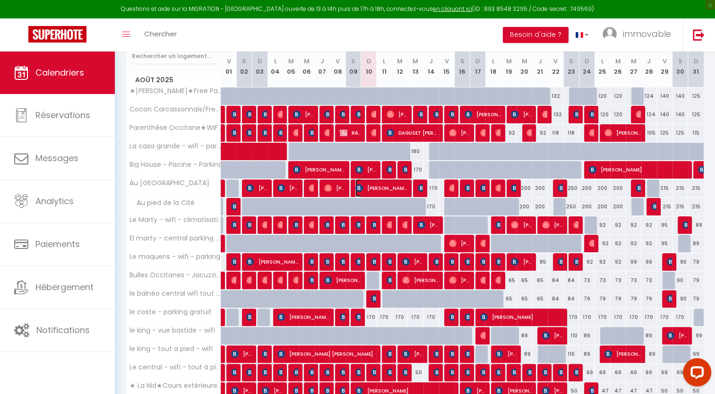
select select "1"
select select
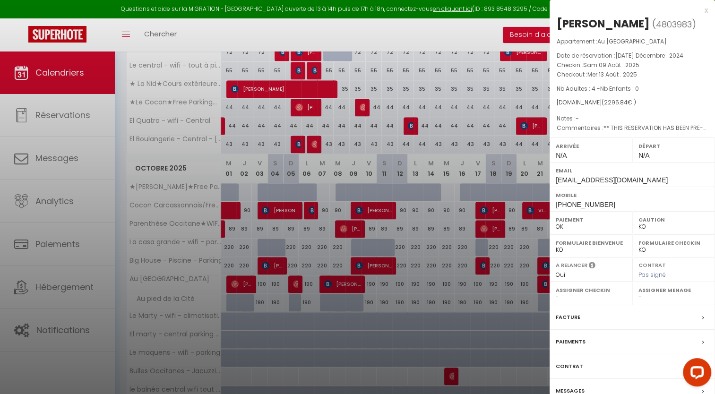
scroll to position [1058, 0]
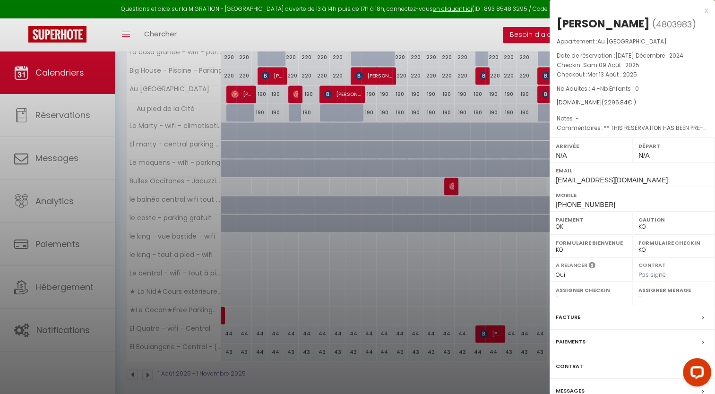
click at [609, 393] on div "Messages" at bounding box center [632, 391] width 165 height 25
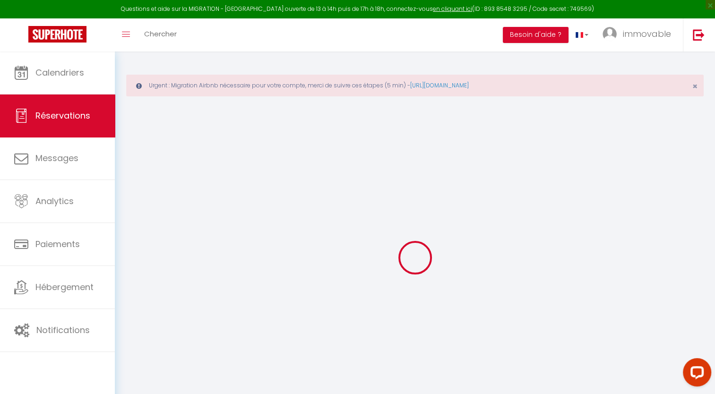
select select
checkbox input "false"
type textarea "** THIS RESERVATION HAS BEEN PRE-PAID ** Approximate time of arrival: between 1…"
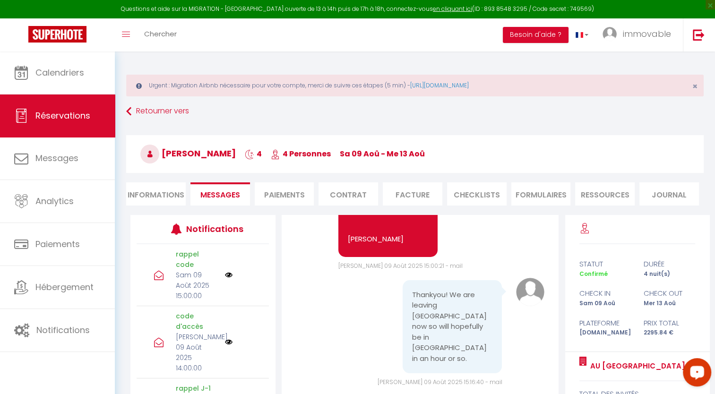
scroll to position [129, 0]
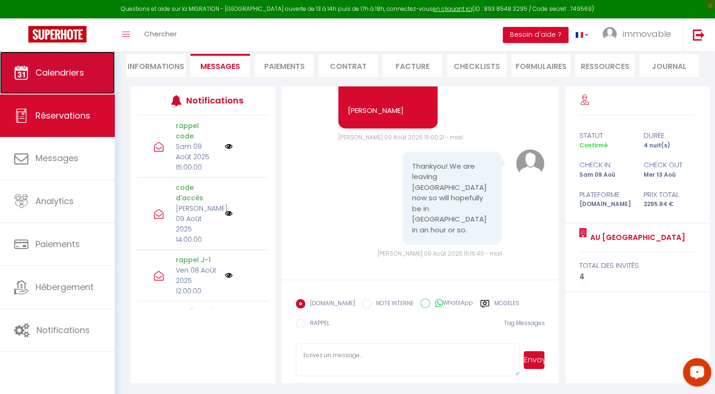
click at [43, 71] on span "Calendriers" at bounding box center [59, 73] width 49 height 12
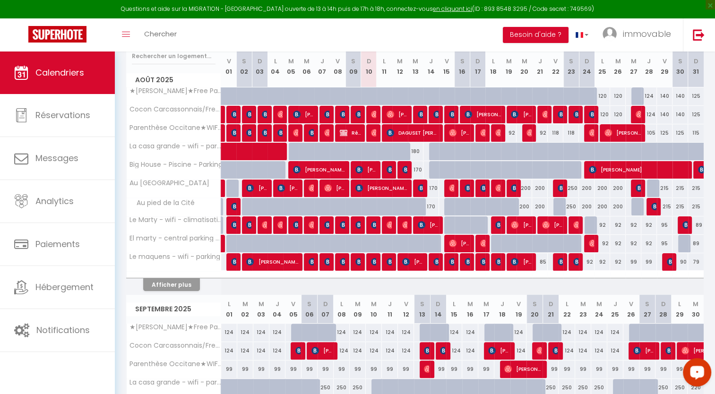
scroll to position [273, 0]
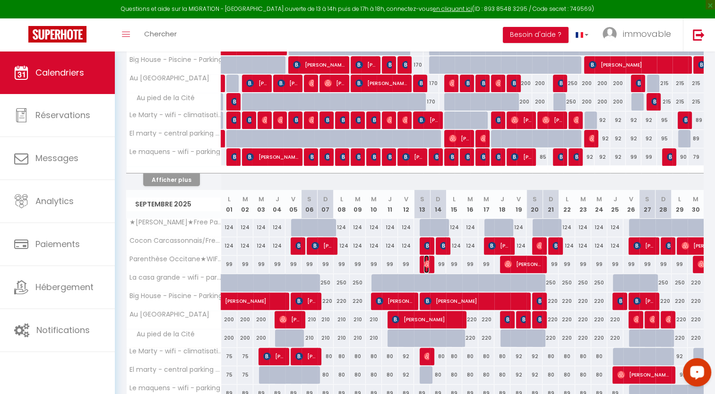
click at [424, 261] on img at bounding box center [428, 264] width 8 height 8
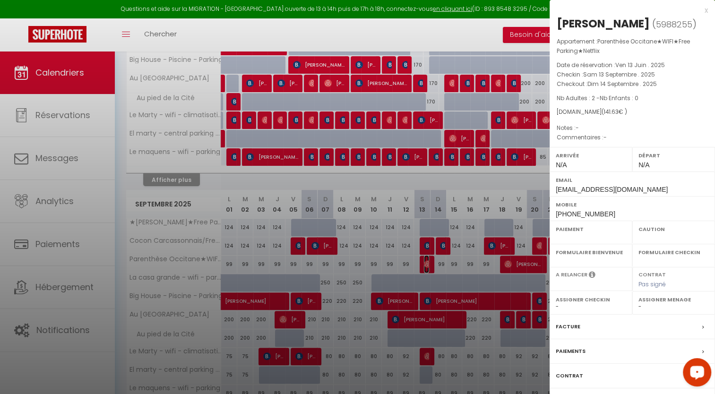
select select "OK"
select select "0"
select select "1"
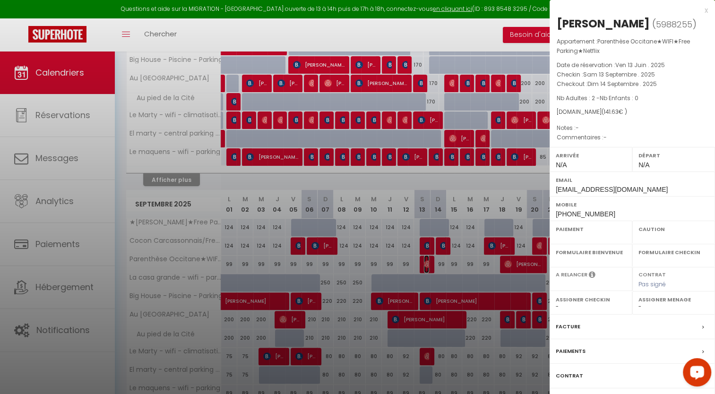
select select
click at [705, 12] on div "x" at bounding box center [629, 10] width 158 height 11
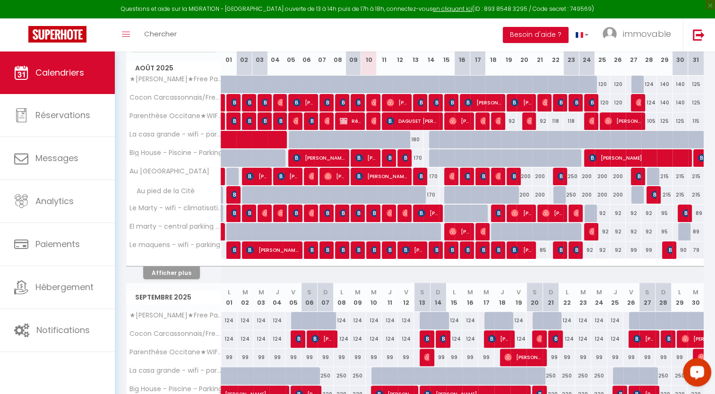
scroll to position [180, 0]
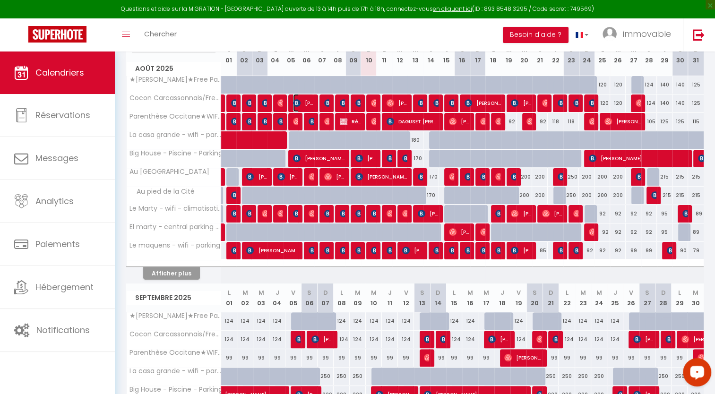
click at [300, 103] on img at bounding box center [297, 103] width 8 height 8
select select "KO"
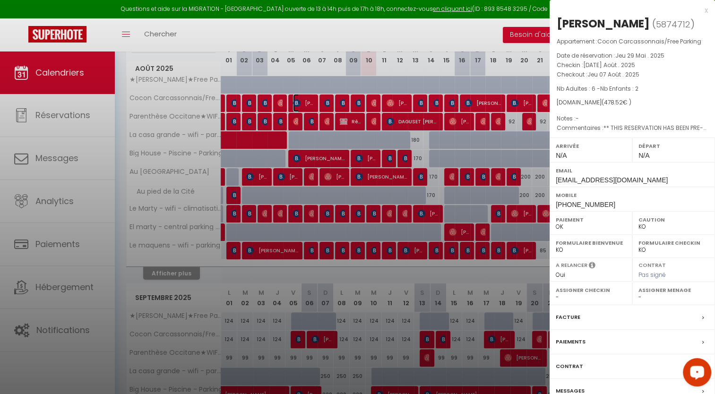
scroll to position [576, 0]
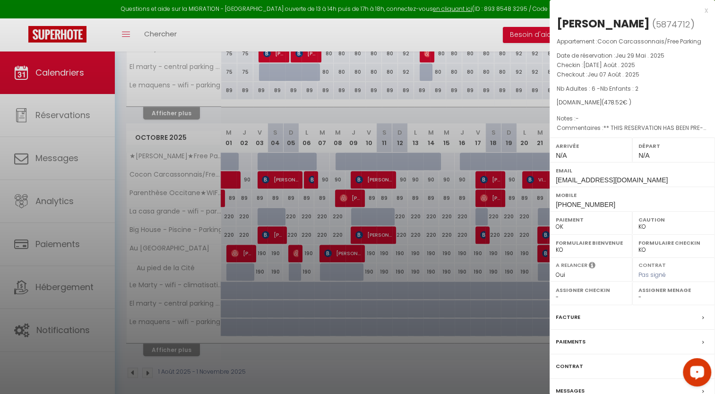
click at [567, 379] on div "Contrat" at bounding box center [632, 366] width 165 height 25
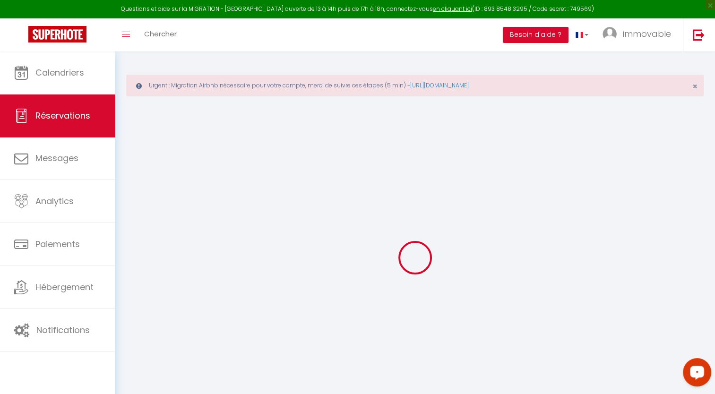
select select
checkbox input "false"
type textarea "** THIS RESERVATION HAS BEEN PRE-PAID ** BOOKING NOTE : Payment charge is EUR 6…"
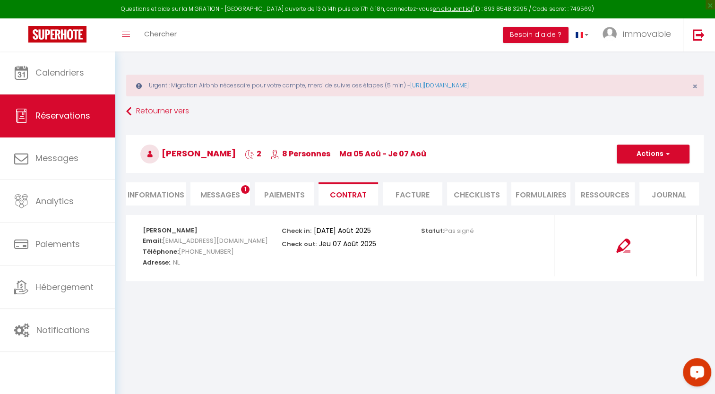
click at [218, 196] on span "Messages" at bounding box center [220, 194] width 40 height 11
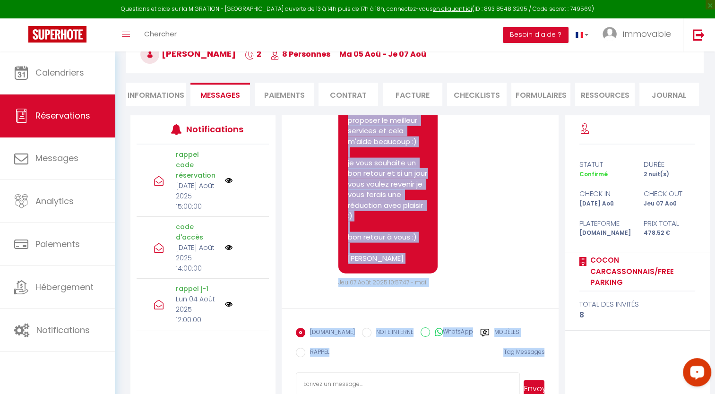
scroll to position [129, 0]
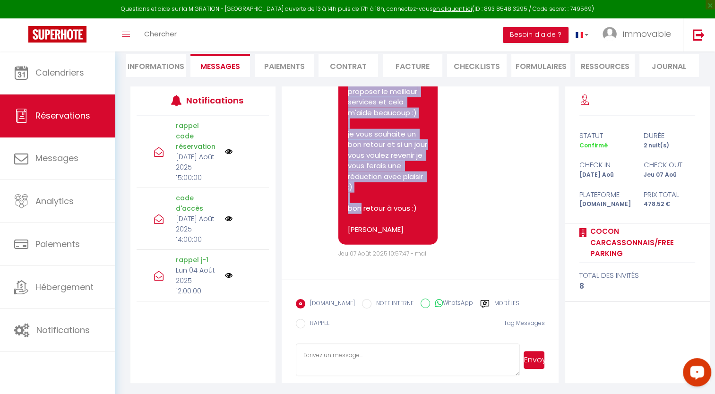
drag, startPoint x: 348, startPoint y: 260, endPoint x: 388, endPoint y: 241, distance: 44.2
drag, startPoint x: 388, startPoint y: 241, endPoint x: 365, endPoint y: 161, distance: 83.9
copy pre "bonjour Angela :), merci beaucoup pour votre message je suis ravis :) c'était u…"
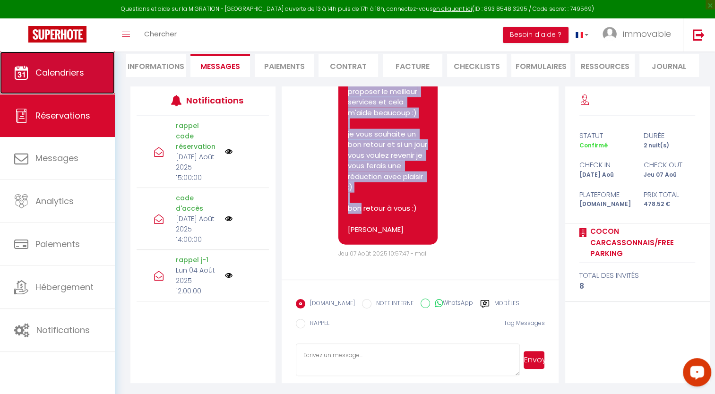
click at [32, 72] on link "Calendriers" at bounding box center [57, 73] width 115 height 43
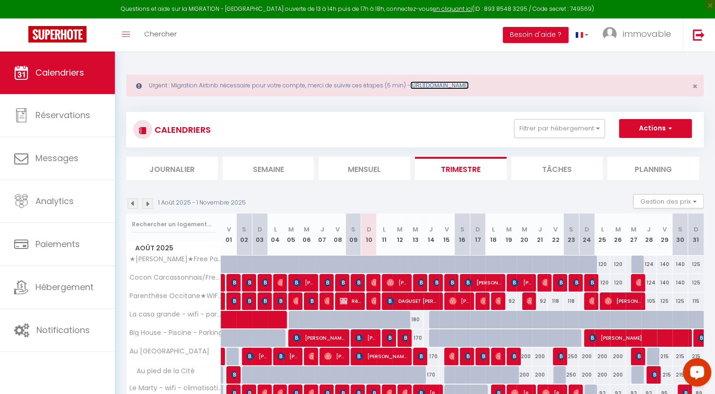
click at [469, 89] on link "[URL][DOMAIN_NAME]" at bounding box center [439, 85] width 59 height 8
click at [633, 31] on span "immovable" at bounding box center [647, 34] width 48 height 12
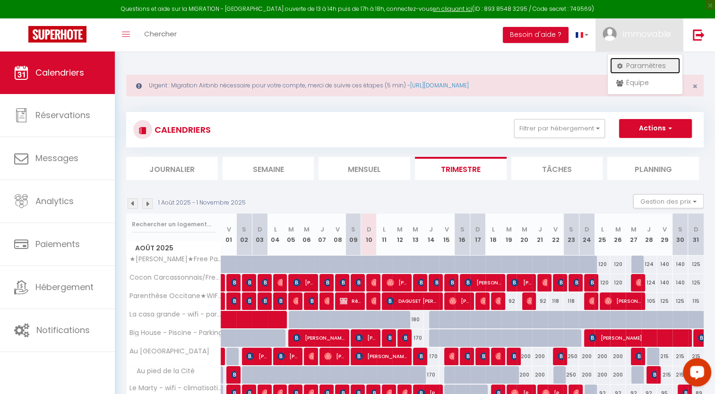
click at [625, 68] on link "Paramètres" at bounding box center [645, 66] width 70 height 16
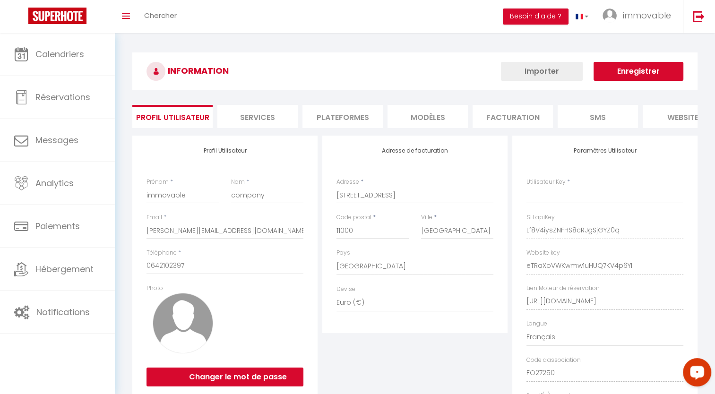
type input "Lf8V4iysZNFHS8cRJgSjGYZ0q"
type input "eTRaXoVWKwmw1uHUQ7KV4p6YI"
type input "[URL][DOMAIN_NAME]"
select select "fr"
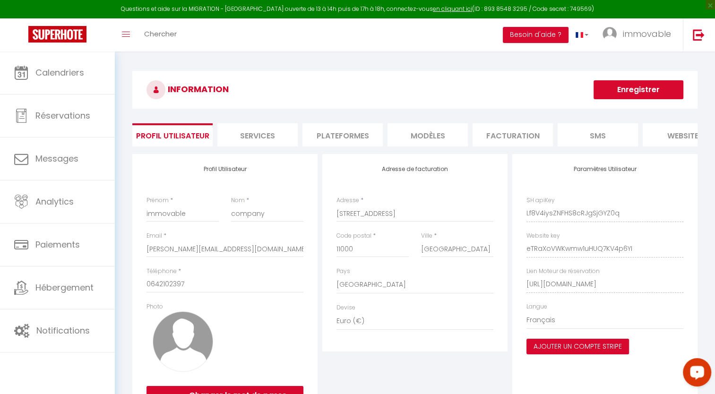
click at [340, 135] on li "Plateformes" at bounding box center [342, 134] width 80 height 23
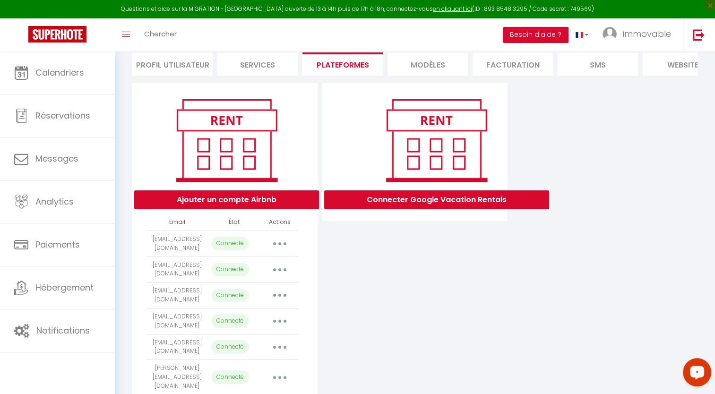
scroll to position [72, 0]
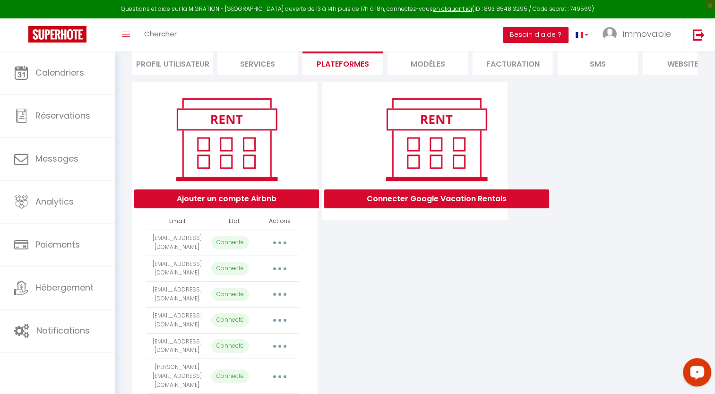
click at [277, 273] on button "button" at bounding box center [280, 268] width 26 height 15
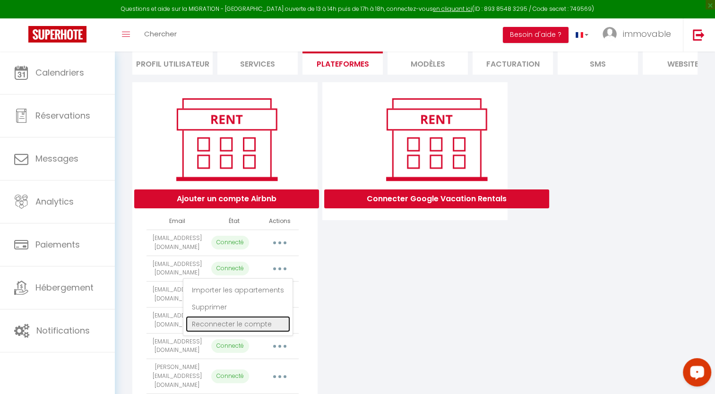
click at [262, 332] on link "Reconnecter le compte" at bounding box center [238, 324] width 104 height 16
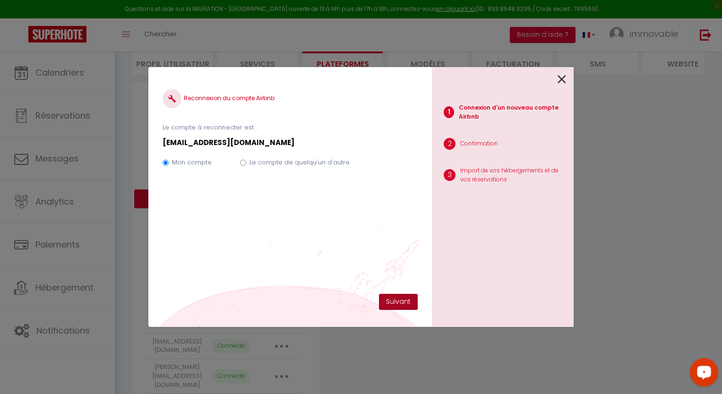
click at [391, 298] on button "Suivant" at bounding box center [398, 302] width 39 height 16
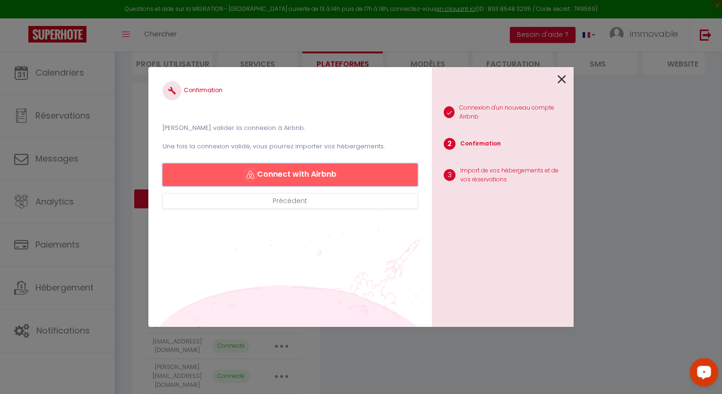
click at [278, 181] on button "Connect with Airbnb" at bounding box center [290, 175] width 255 height 23
click at [561, 78] on icon at bounding box center [562, 79] width 9 height 14
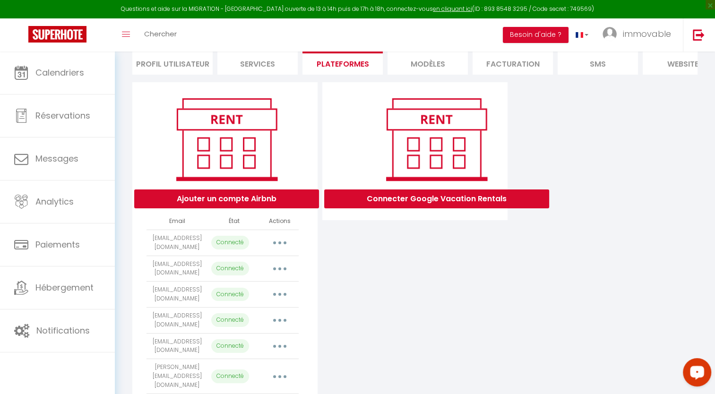
click at [282, 276] on button "button" at bounding box center [280, 268] width 26 height 15
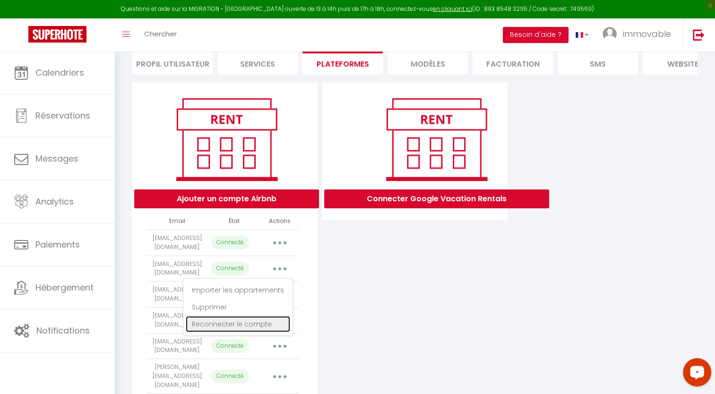
click at [241, 331] on link "Reconnecter le compte" at bounding box center [238, 324] width 104 height 16
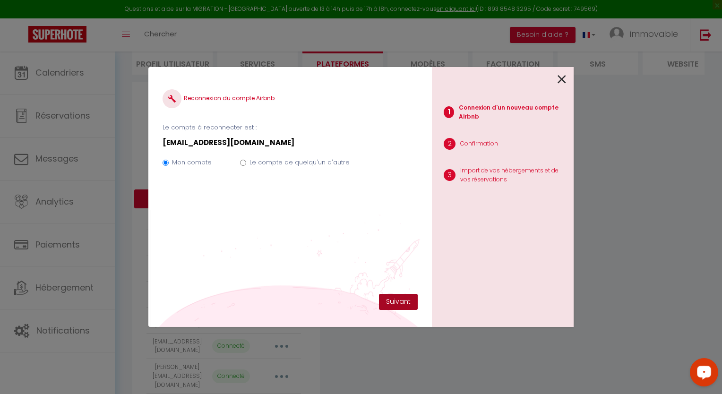
click at [403, 302] on button "Suivant" at bounding box center [398, 302] width 39 height 16
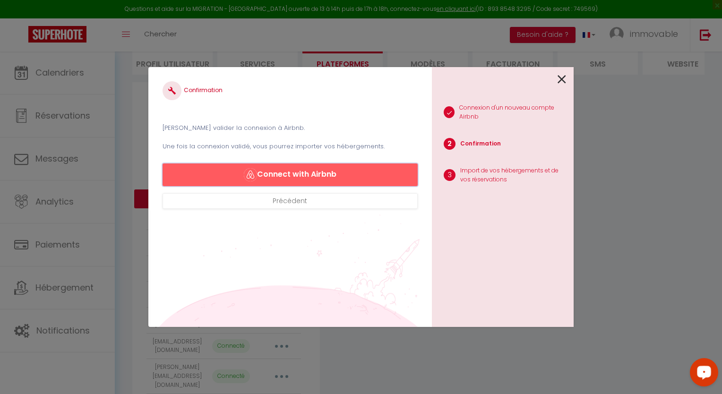
click at [318, 177] on button "Connect with Airbnb" at bounding box center [290, 175] width 255 height 23
click at [567, 77] on div "1 Connexion d'un nouveau compte Airbnb 2 Confirmation 3 Import de vos hébergeme…" at bounding box center [503, 197] width 142 height 260
click at [563, 77] on icon at bounding box center [562, 79] width 9 height 14
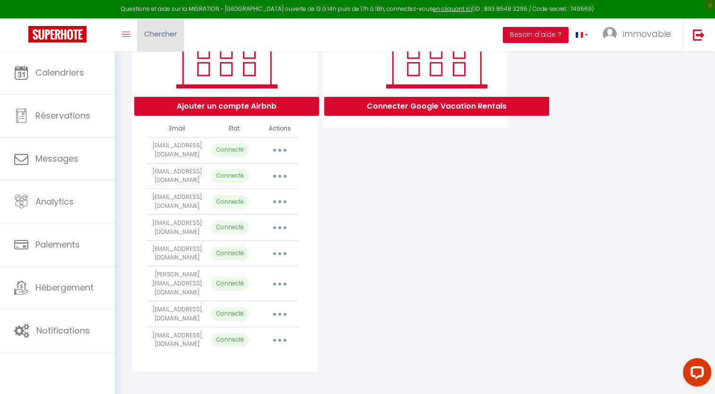
select select "6856"
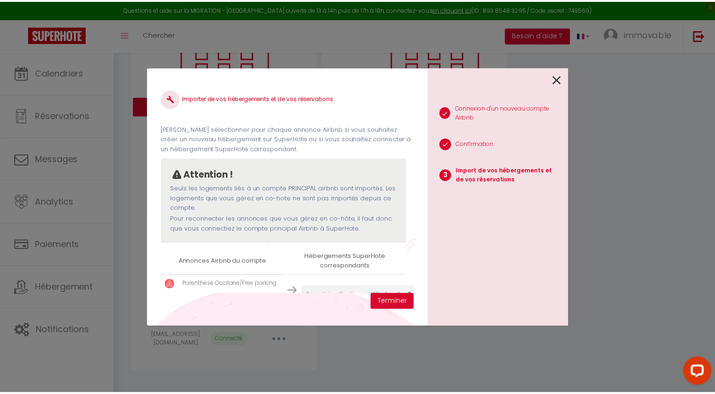
scroll to position [34, 0]
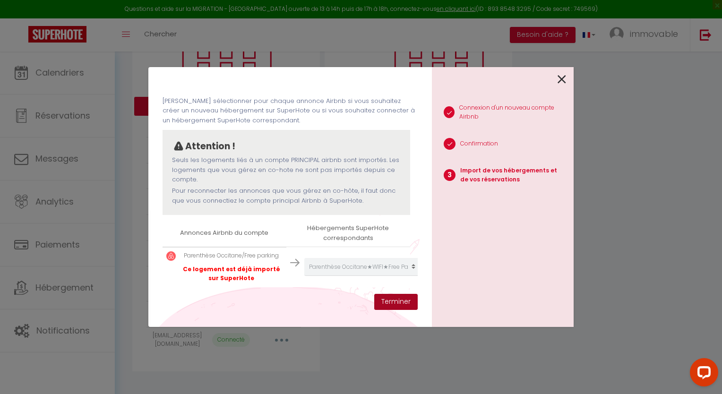
click at [404, 299] on button "Terminer" at bounding box center [395, 302] width 43 height 16
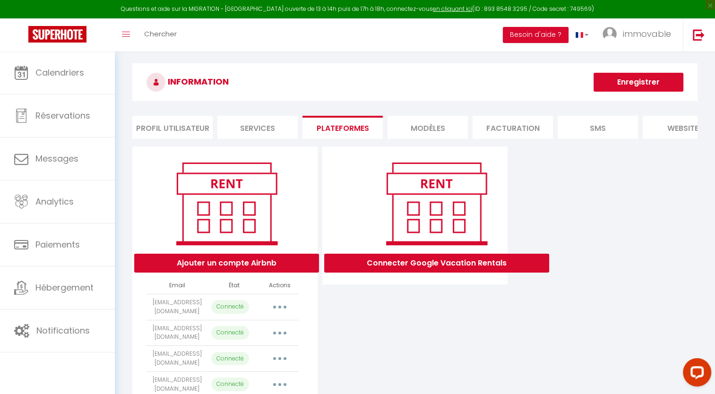
scroll to position [7, 0]
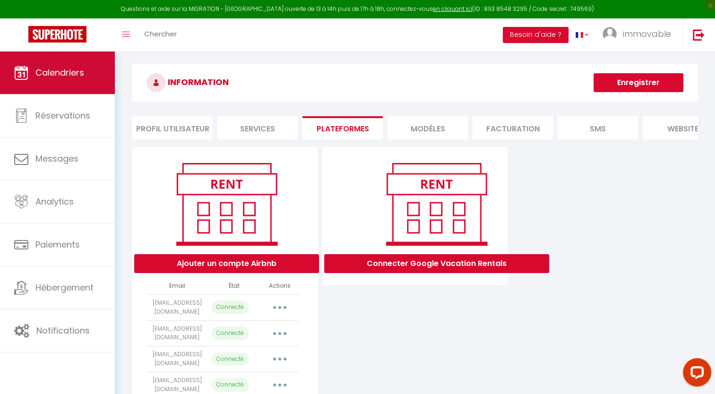
click at [56, 74] on span "Calendriers" at bounding box center [59, 73] width 49 height 12
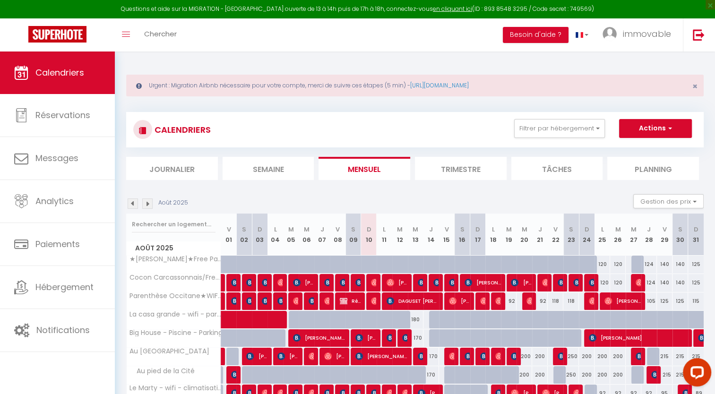
scroll to position [106, 0]
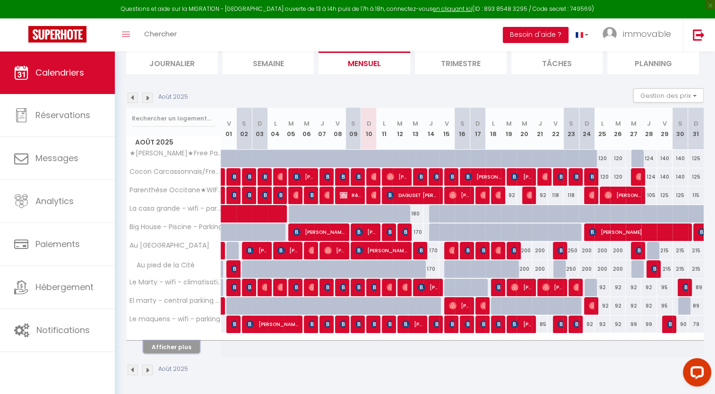
click at [184, 344] on button "Afficher plus" at bounding box center [171, 347] width 57 height 13
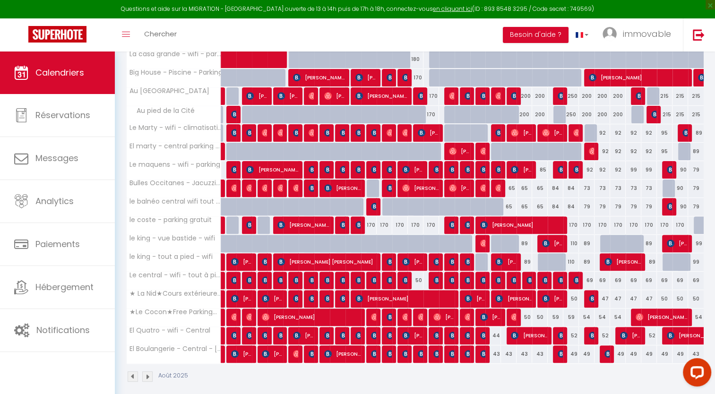
scroll to position [267, 0]
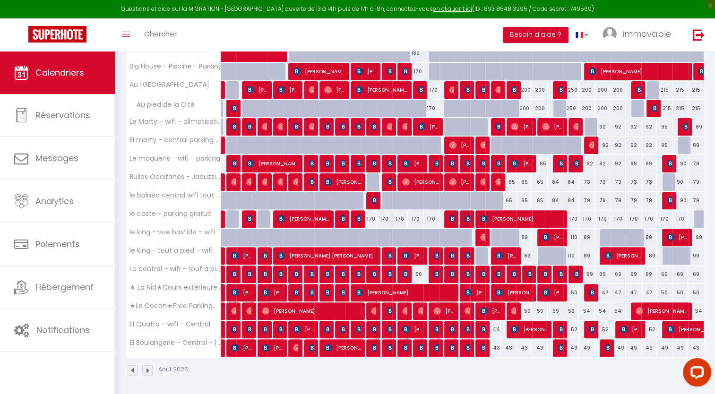
click at [697, 163] on div "79" at bounding box center [696, 163] width 16 height 17
type input "79"
type input "Dim 31 Août 2025"
type input "Lun 01 Septembre 2025"
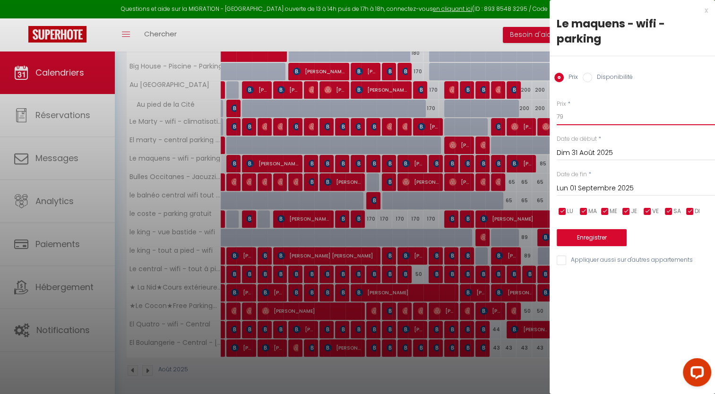
click at [605, 115] on input "79" at bounding box center [636, 116] width 158 height 17
type input "7"
type input "84"
click at [594, 238] on button "Enregistrer" at bounding box center [592, 237] width 70 height 17
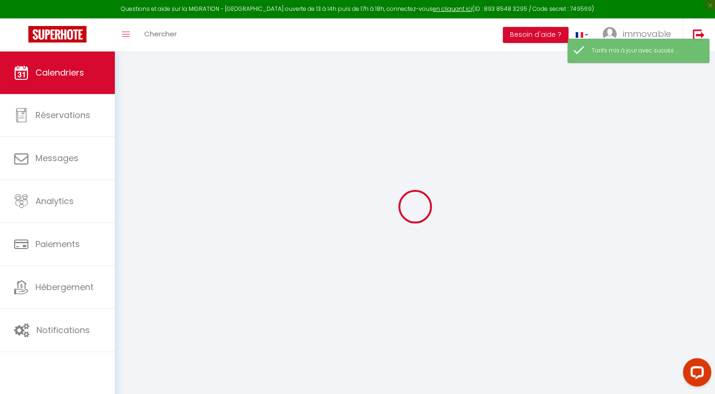
scroll to position [106, 0]
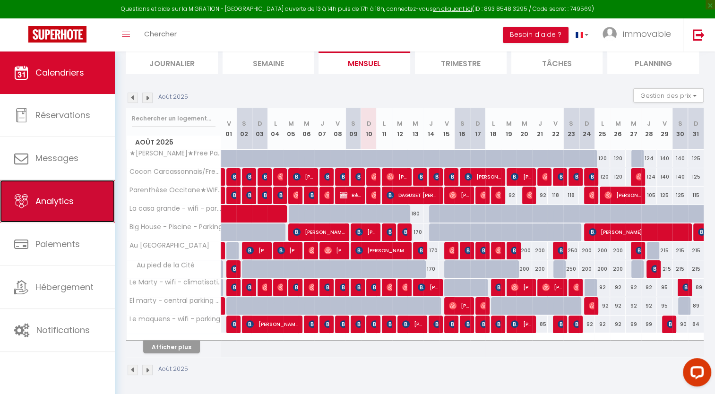
click at [35, 203] on span "Analytics" at bounding box center [54, 201] width 38 height 12
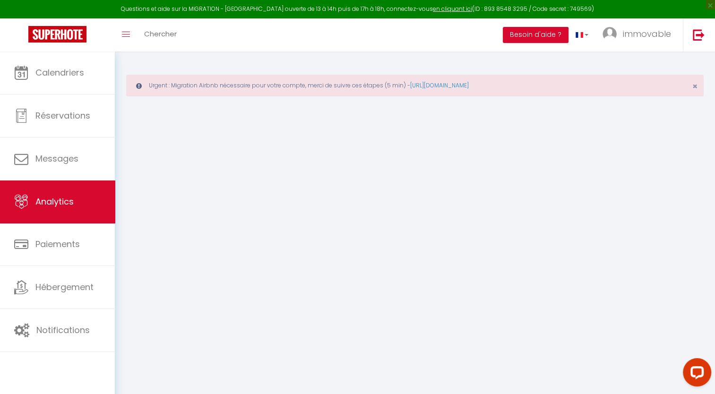
select select "2025"
select select "8"
